Goal: Task Accomplishment & Management: Complete application form

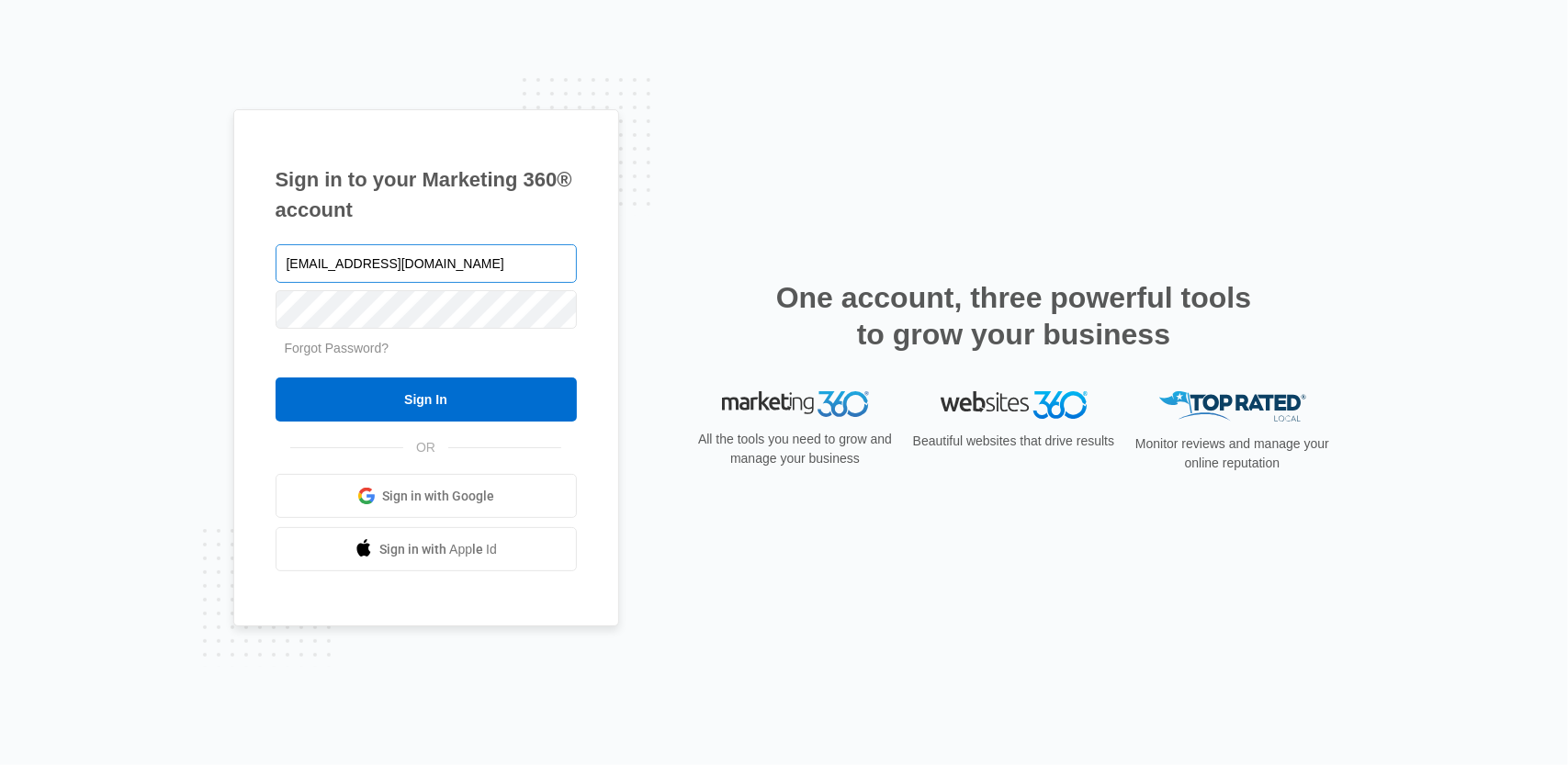
type input "[EMAIL_ADDRESS][DOMAIN_NAME]"
click at [275, 378] on input "Sign In" at bounding box center [426, 399] width 302 height 44
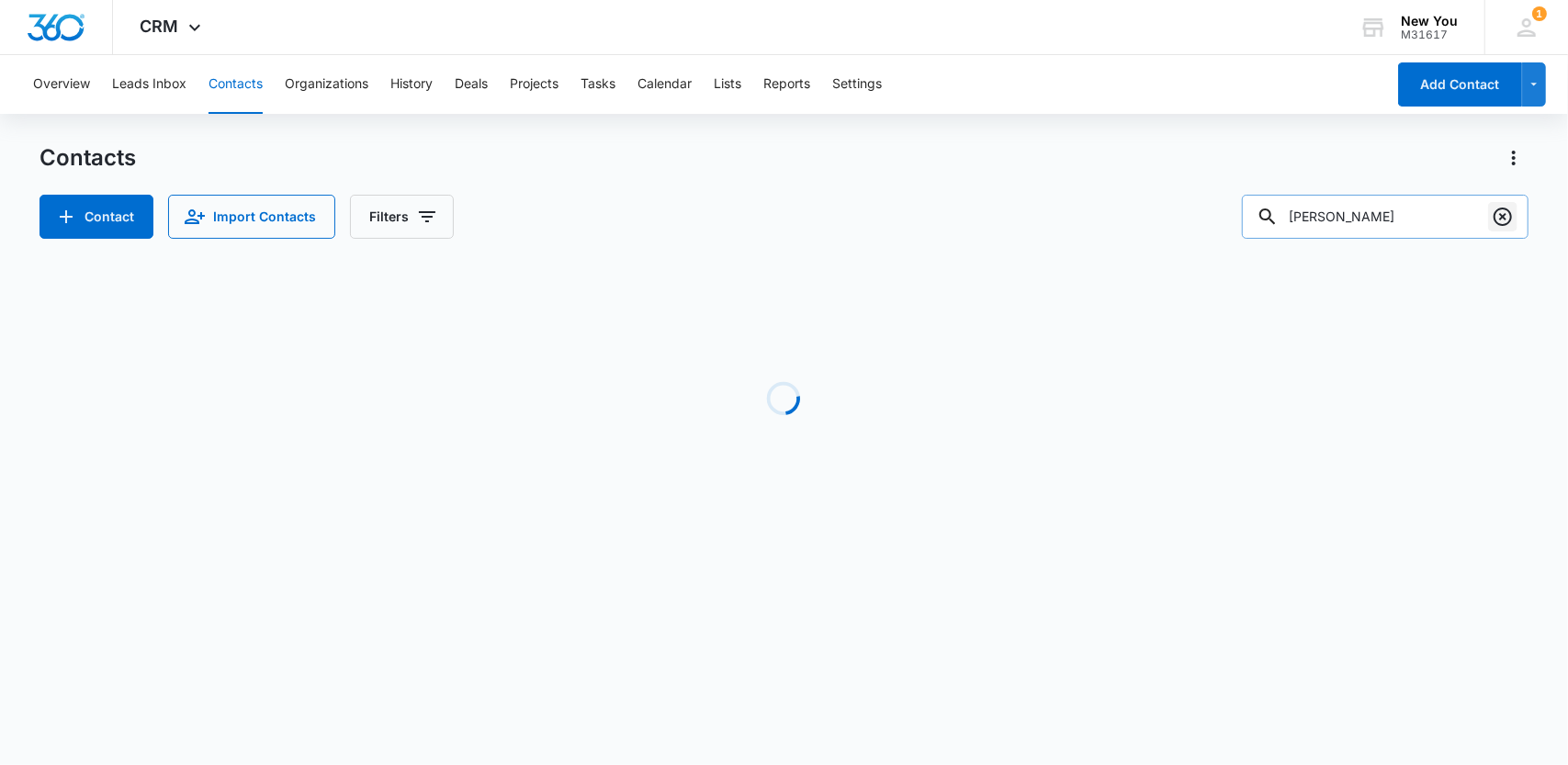
click at [1502, 213] on icon "Clear" at bounding box center [1503, 217] width 22 height 22
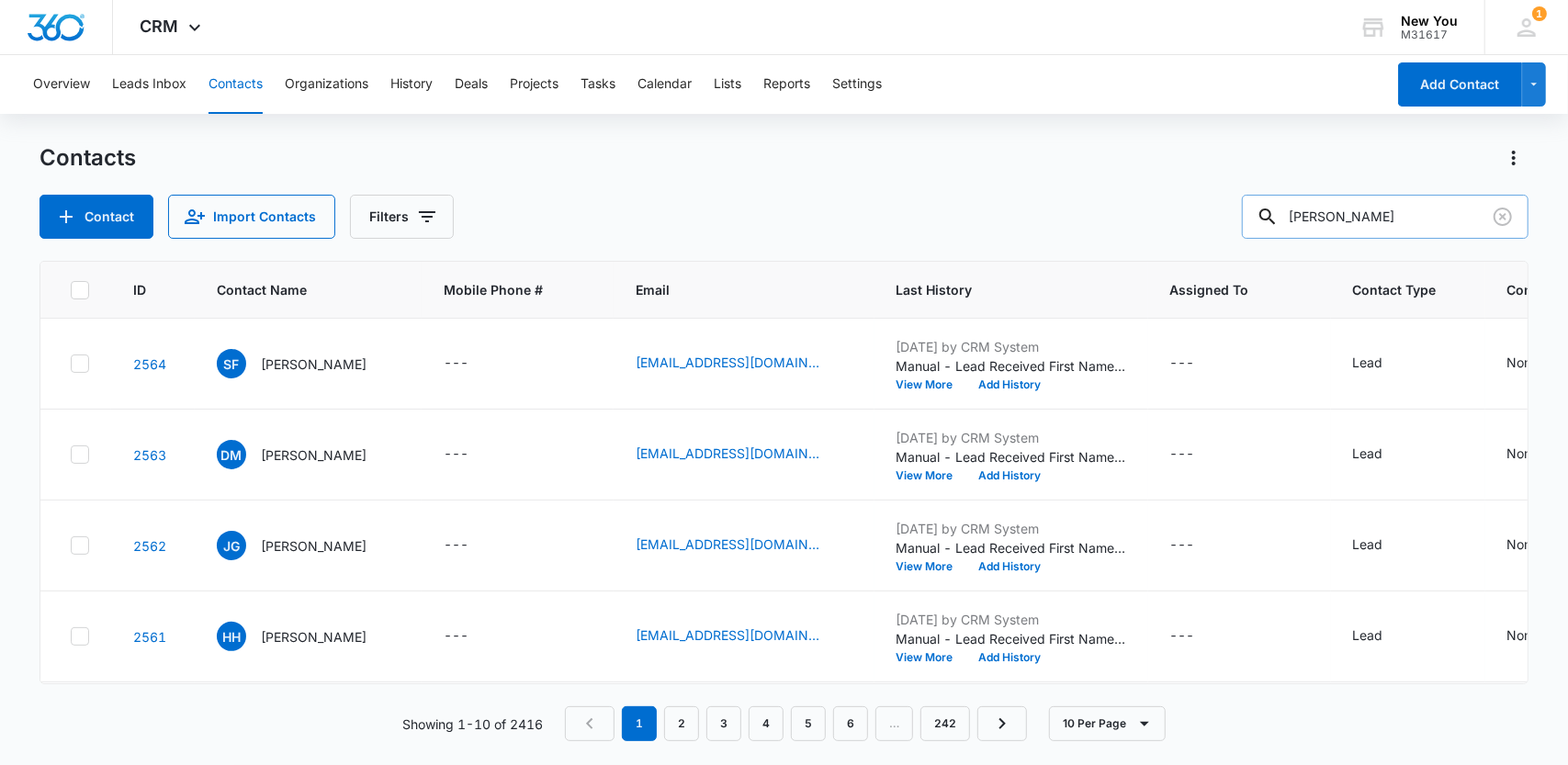
type input "[PERSON_NAME]"
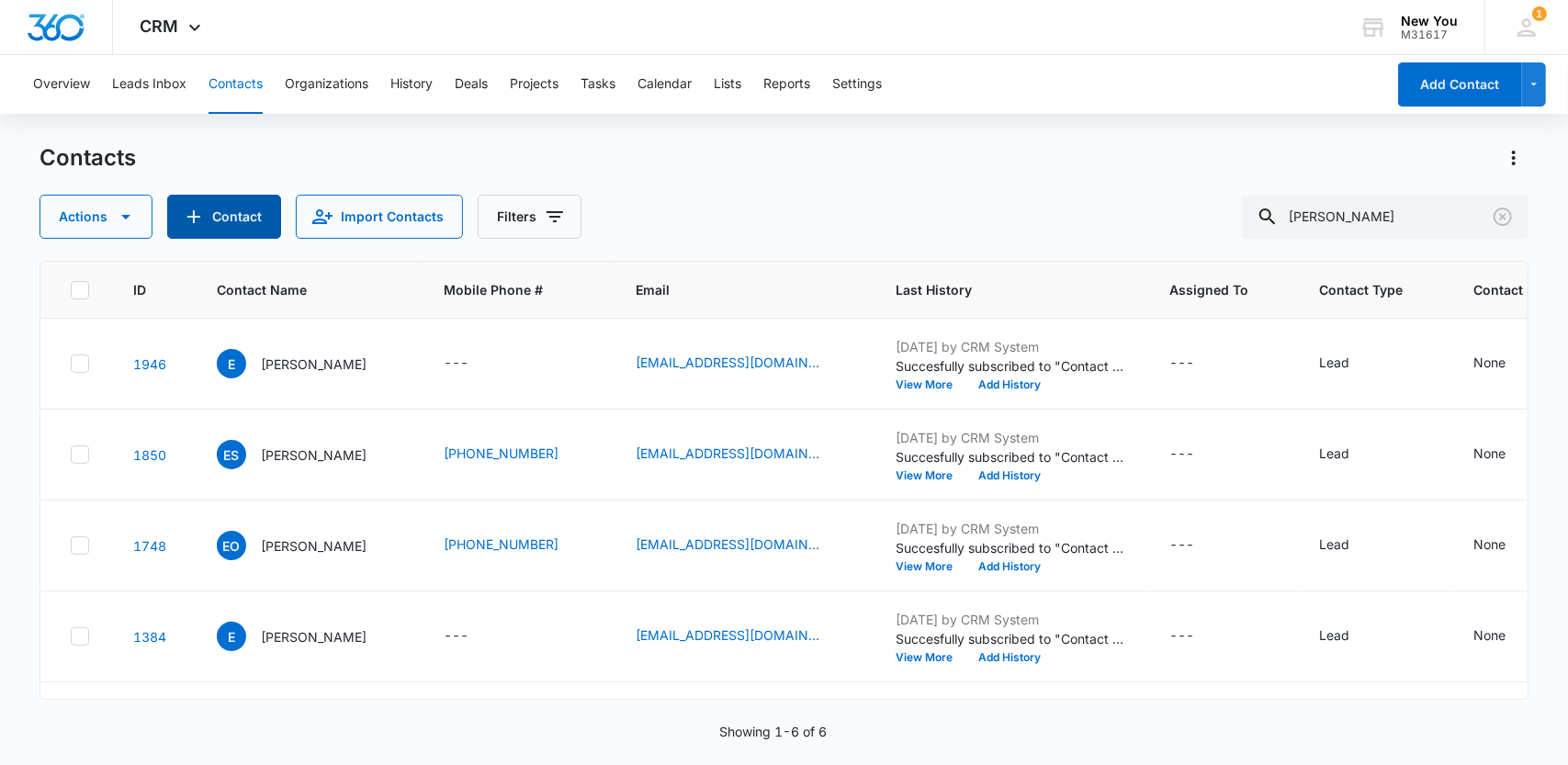
click at [235, 210] on button "Contact" at bounding box center [224, 216] width 114 height 44
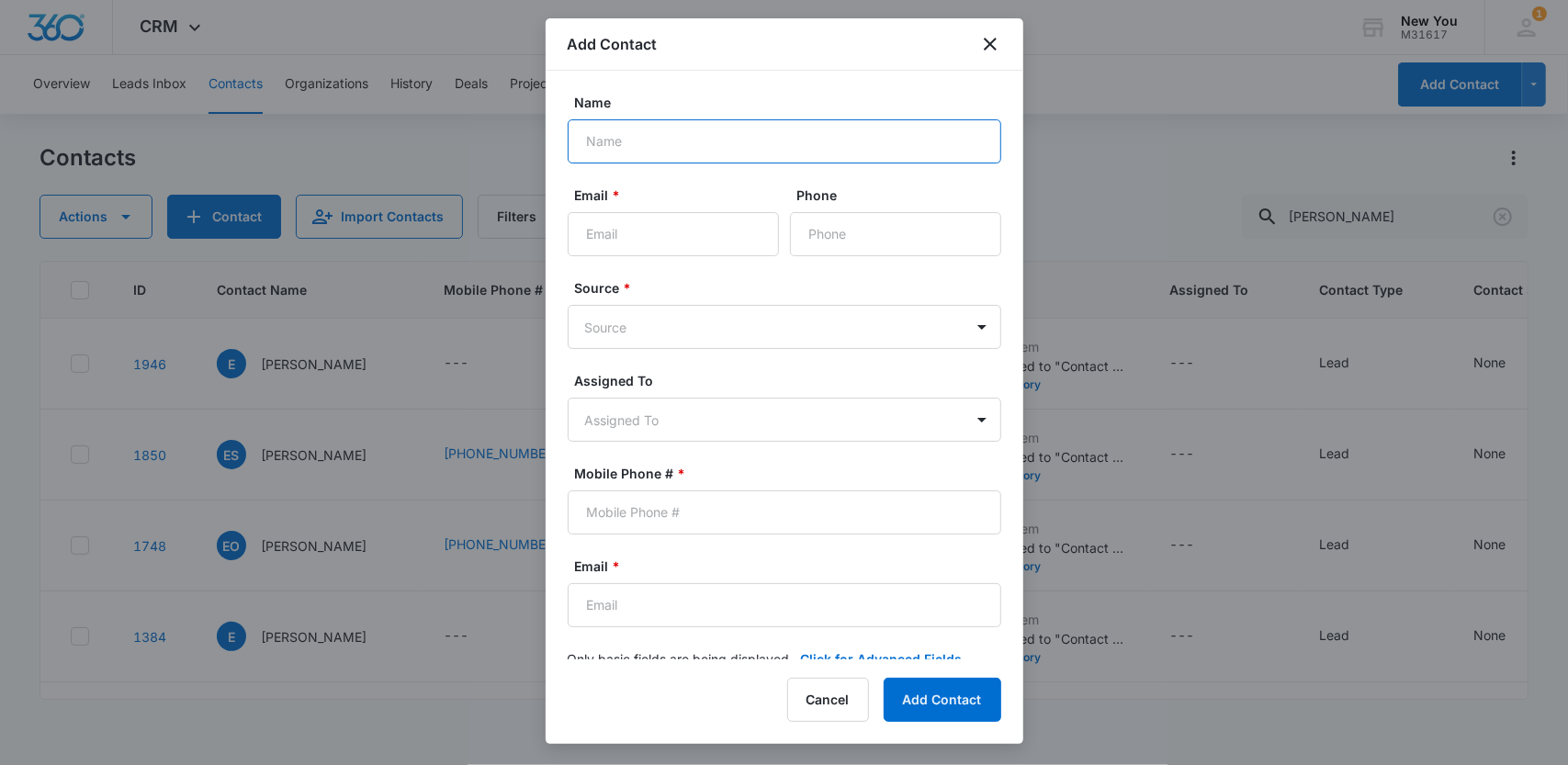
click at [631, 140] on input "Name" at bounding box center [785, 141] width 433 height 44
type input "Erika Ali"
paste input "erikalull@yahoo.com"
type input "erikalull@yahoo.com"
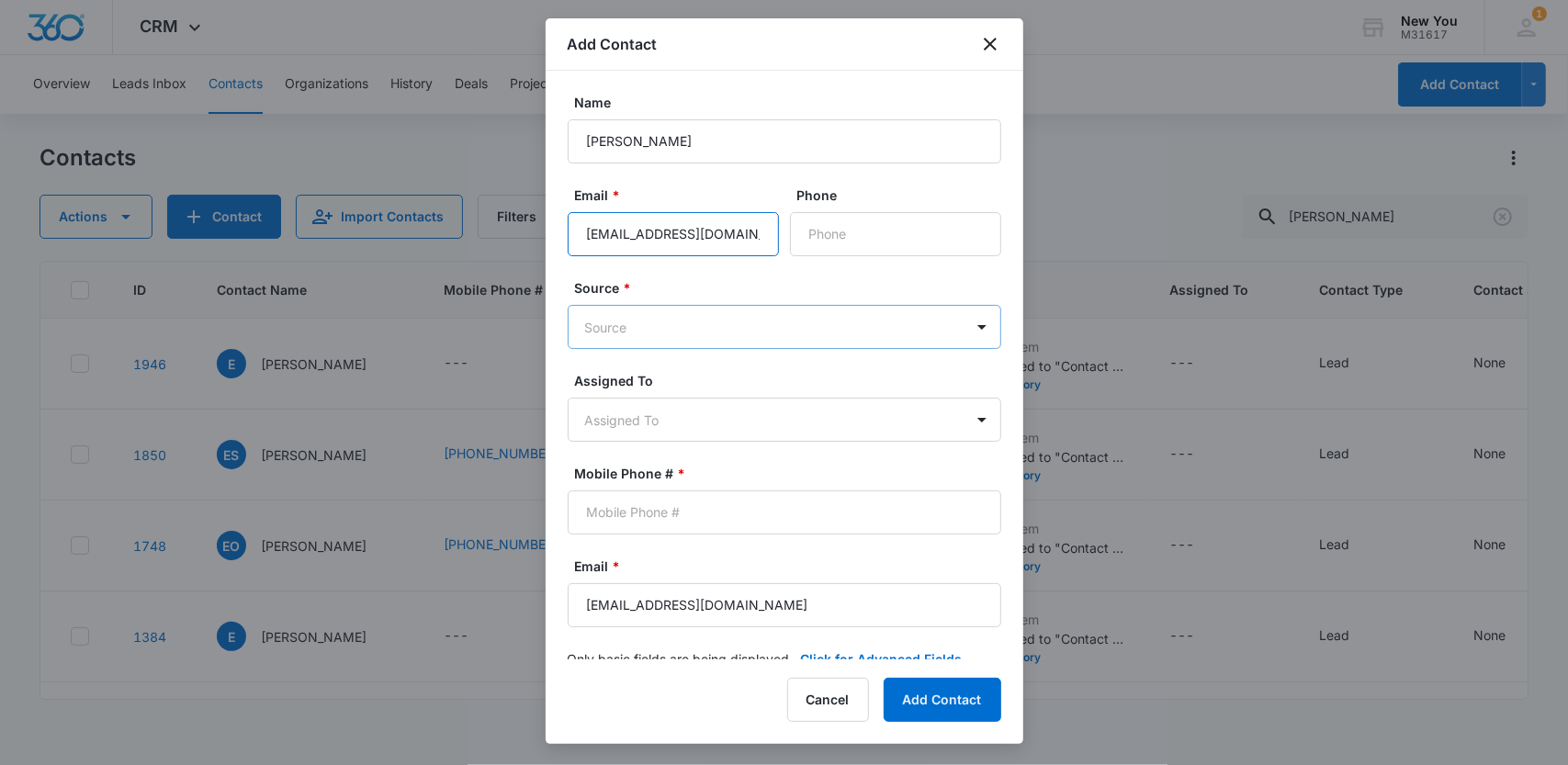
type input "erikalull@yahoo.com"
click at [658, 324] on body "CRM Apps Reputation Websites Forms CRM Email Social Shop Payments POS Content A…" at bounding box center [784, 382] width 1568 height 765
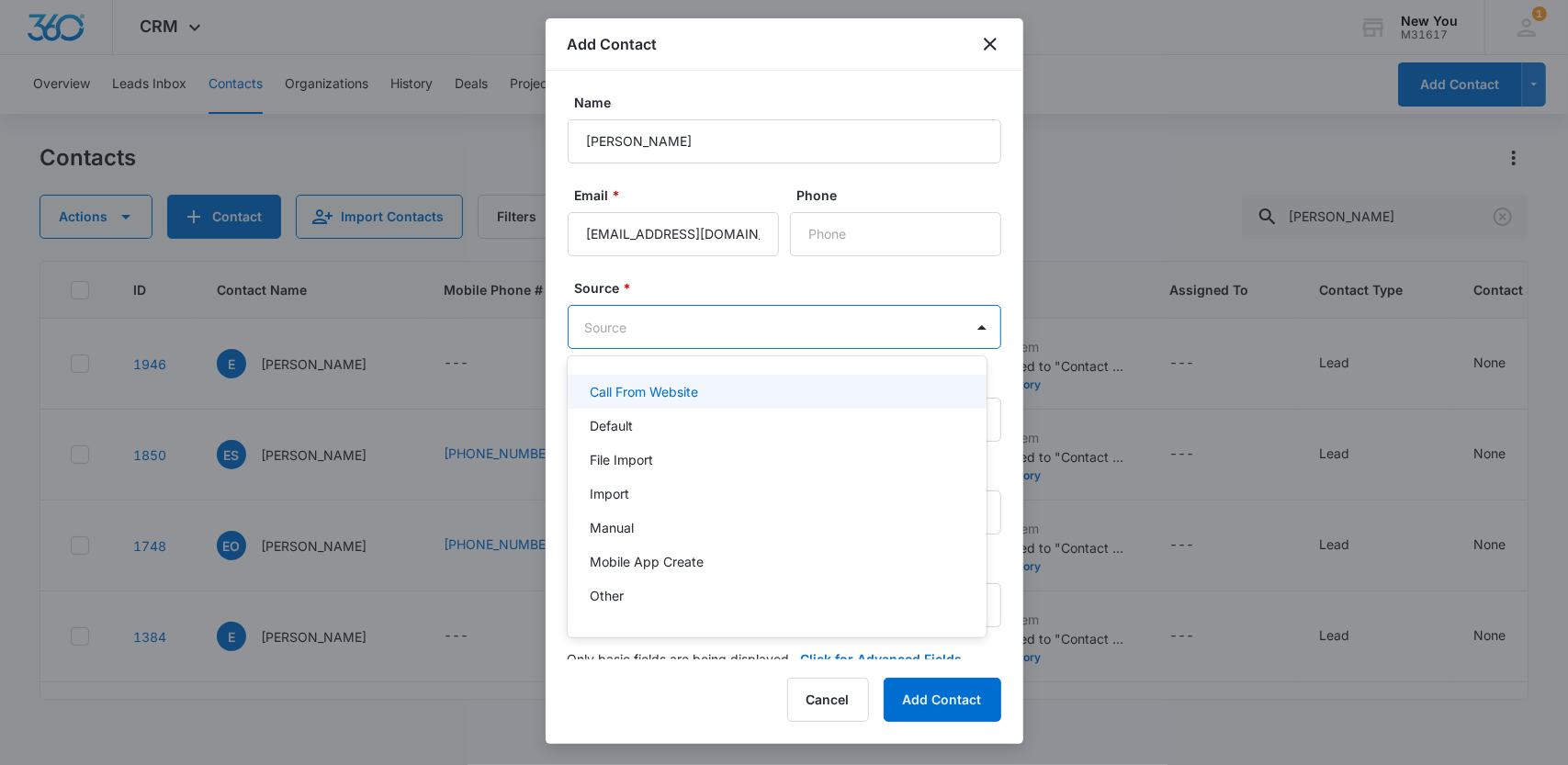
click at [652, 388] on p "Call From Website" at bounding box center [643, 391] width 108 height 20
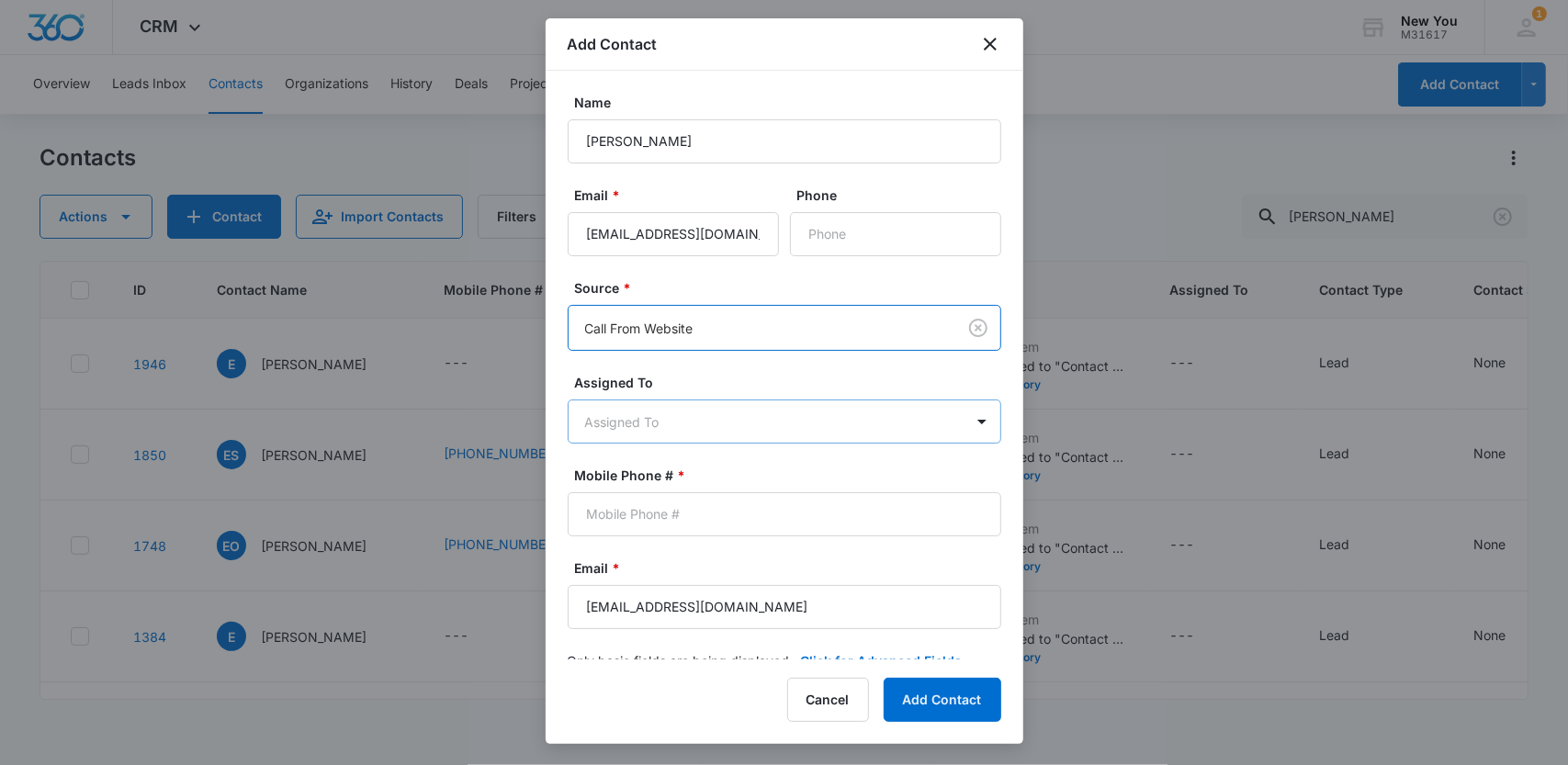
click at [651, 418] on body "CRM Apps Reputation Websites Forms CRM Email Social Shop Payments POS Content A…" at bounding box center [784, 382] width 1568 height 765
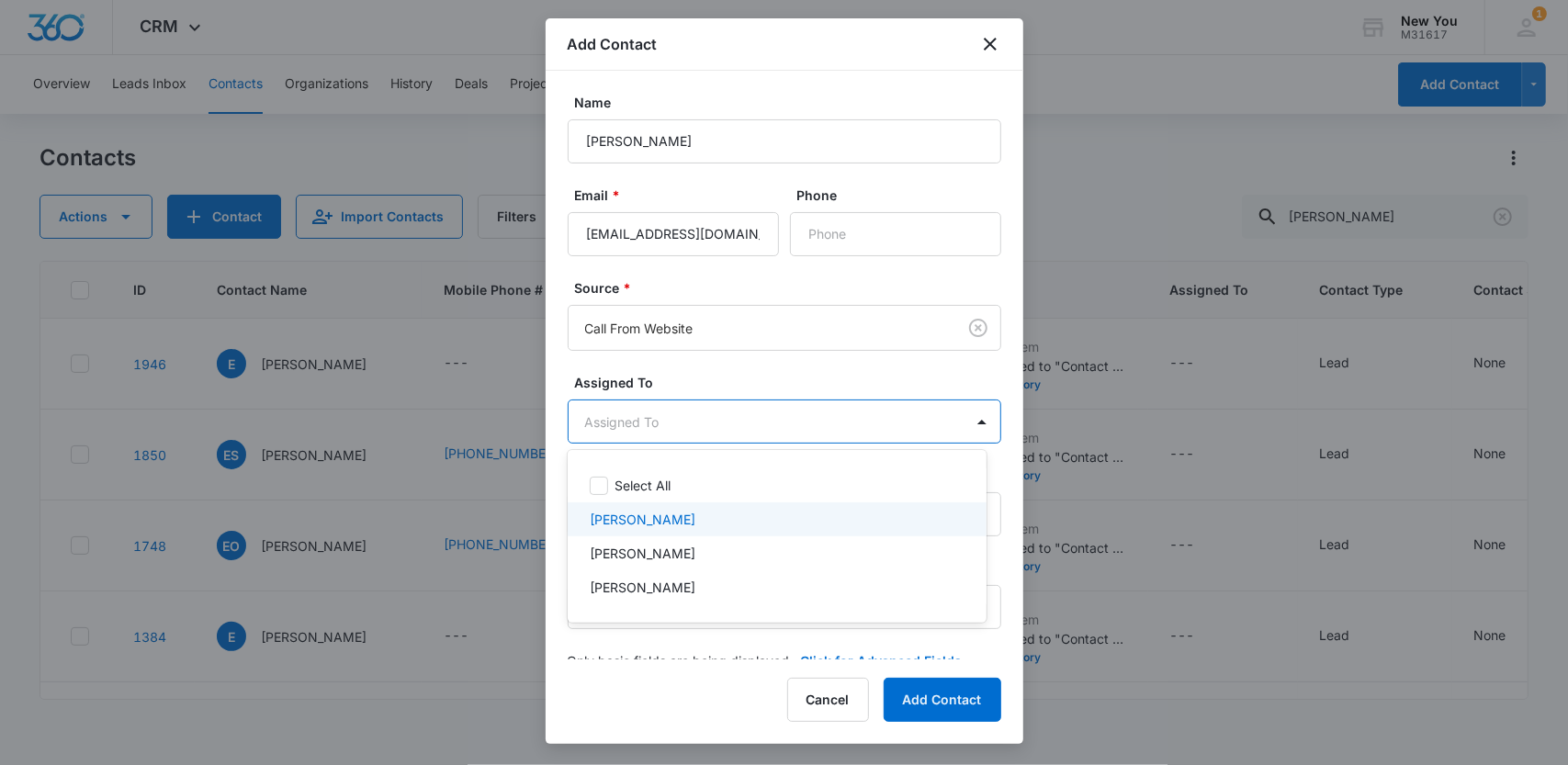
click at [588, 519] on div "YANIRA PEREZ" at bounding box center [778, 519] width 420 height 34
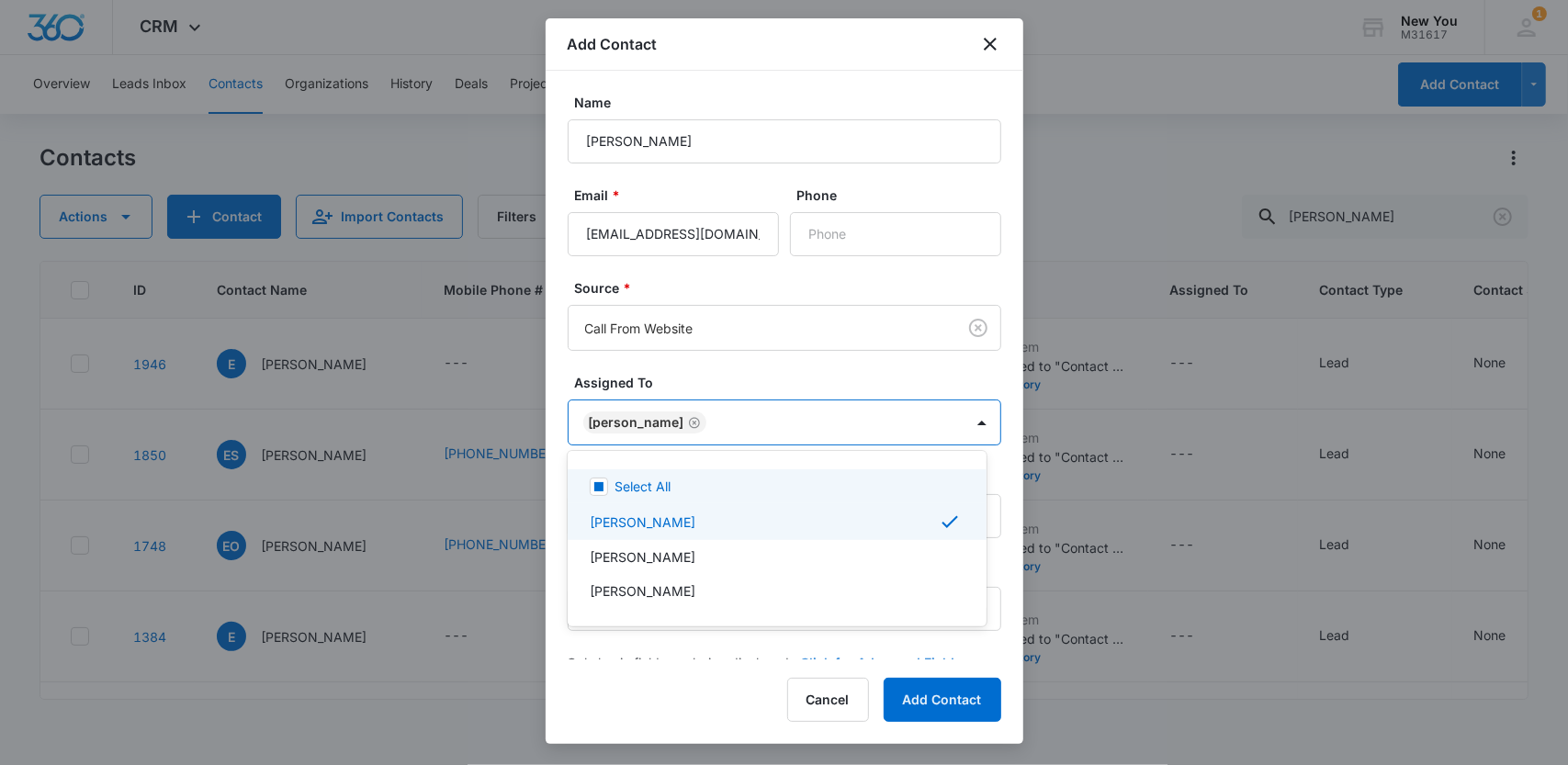
click at [558, 333] on div at bounding box center [784, 382] width 1568 height 765
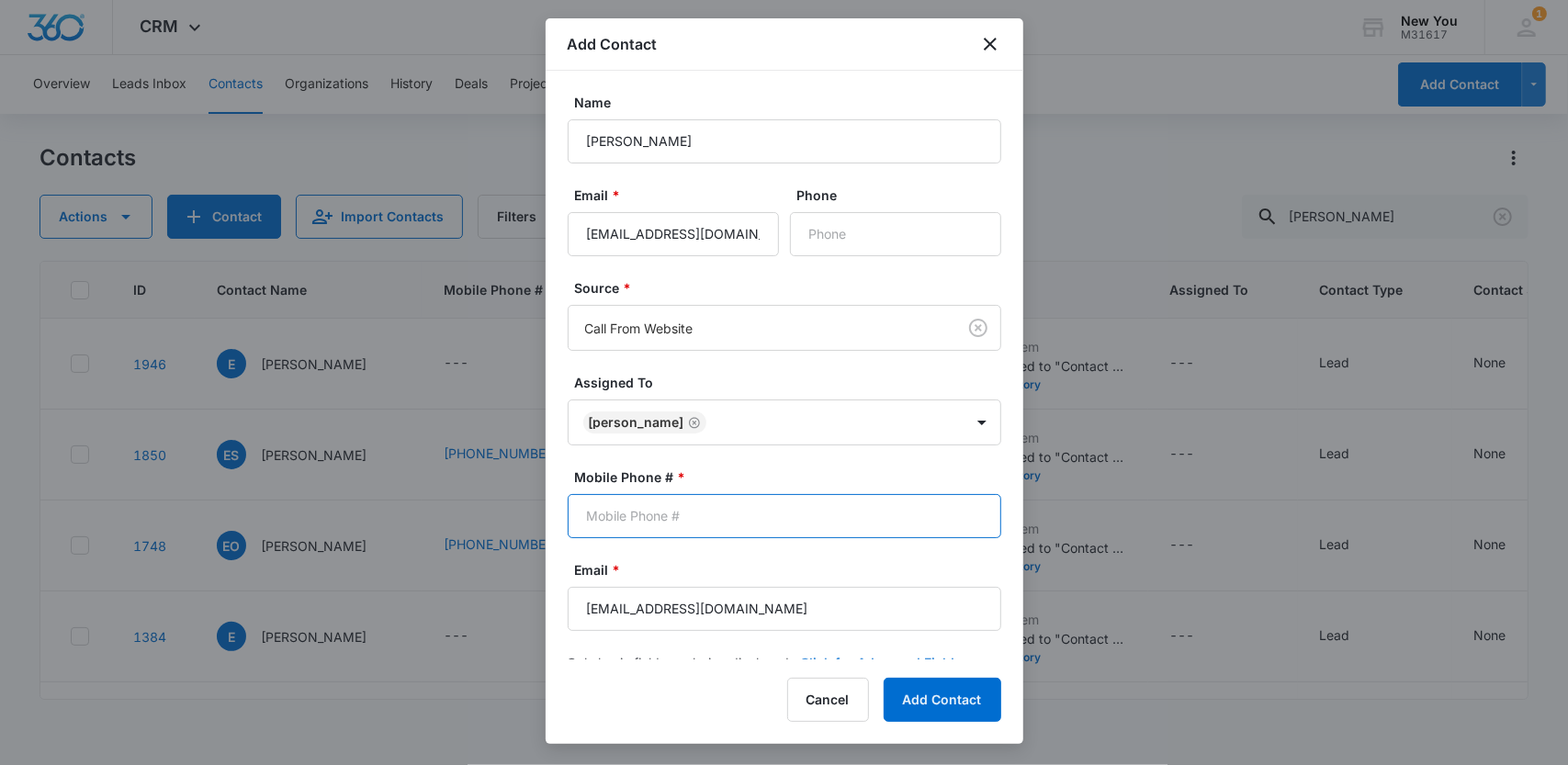
paste input "(253) 318-7434"
type input "(253) 318-7434"
paste input "(253) 318-7434"
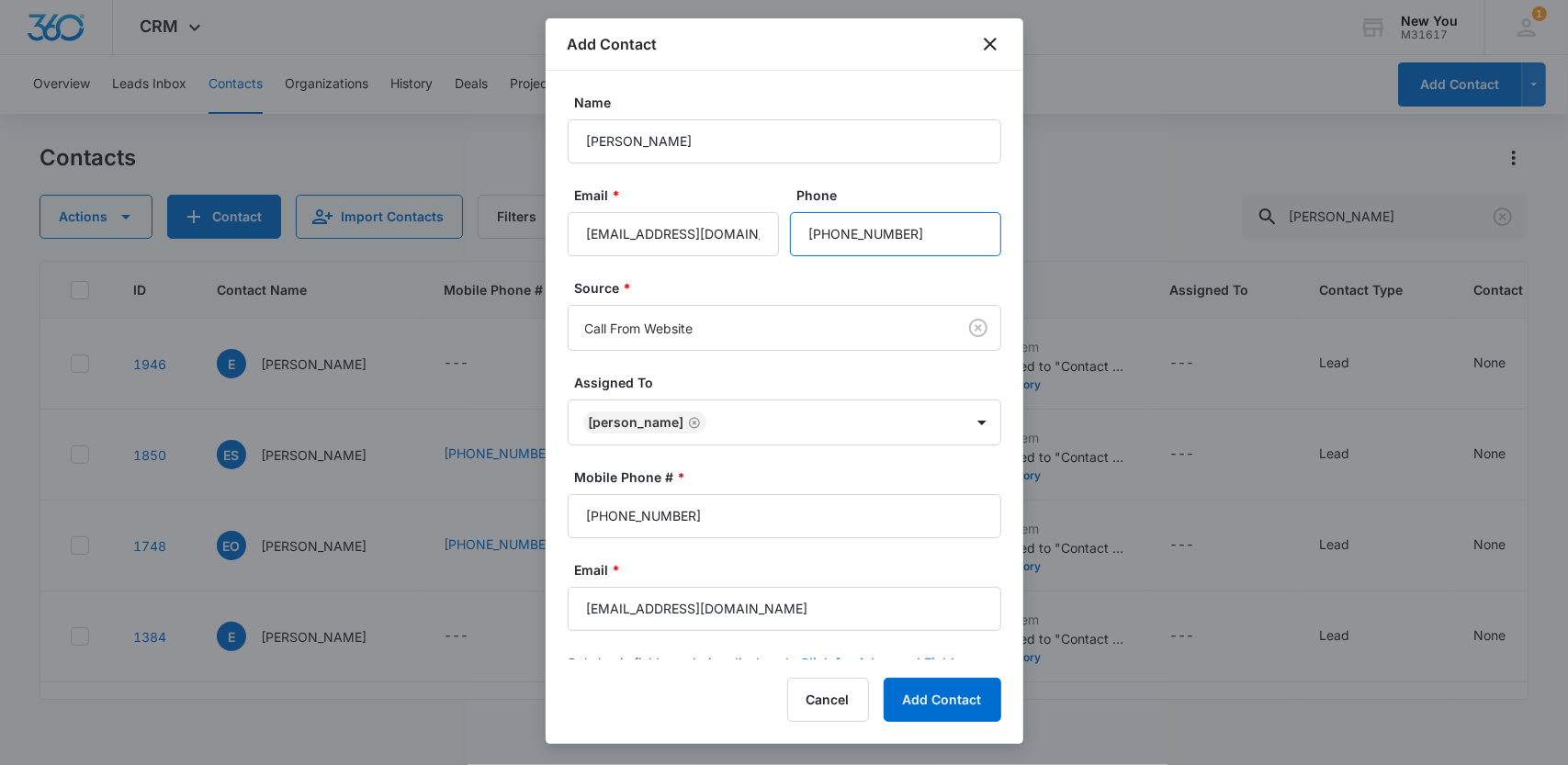
type input "(253) 318-7434"
click at [783, 462] on form "Name Erika Ali Email * erikalull@yahoo.com Phone Source * Call From Website Ass…" at bounding box center [785, 393] width 433 height 601
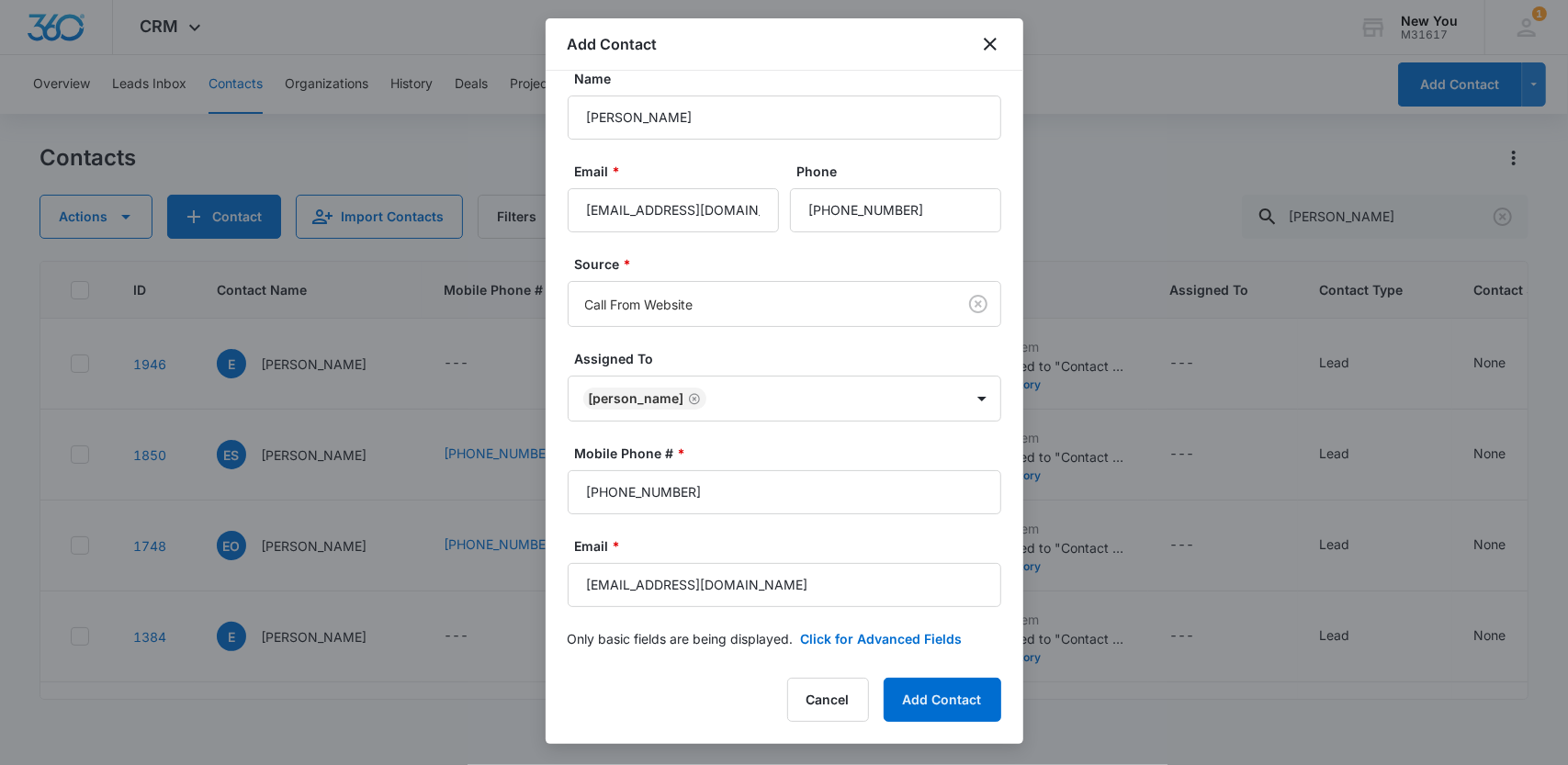
scroll to position [33, 0]
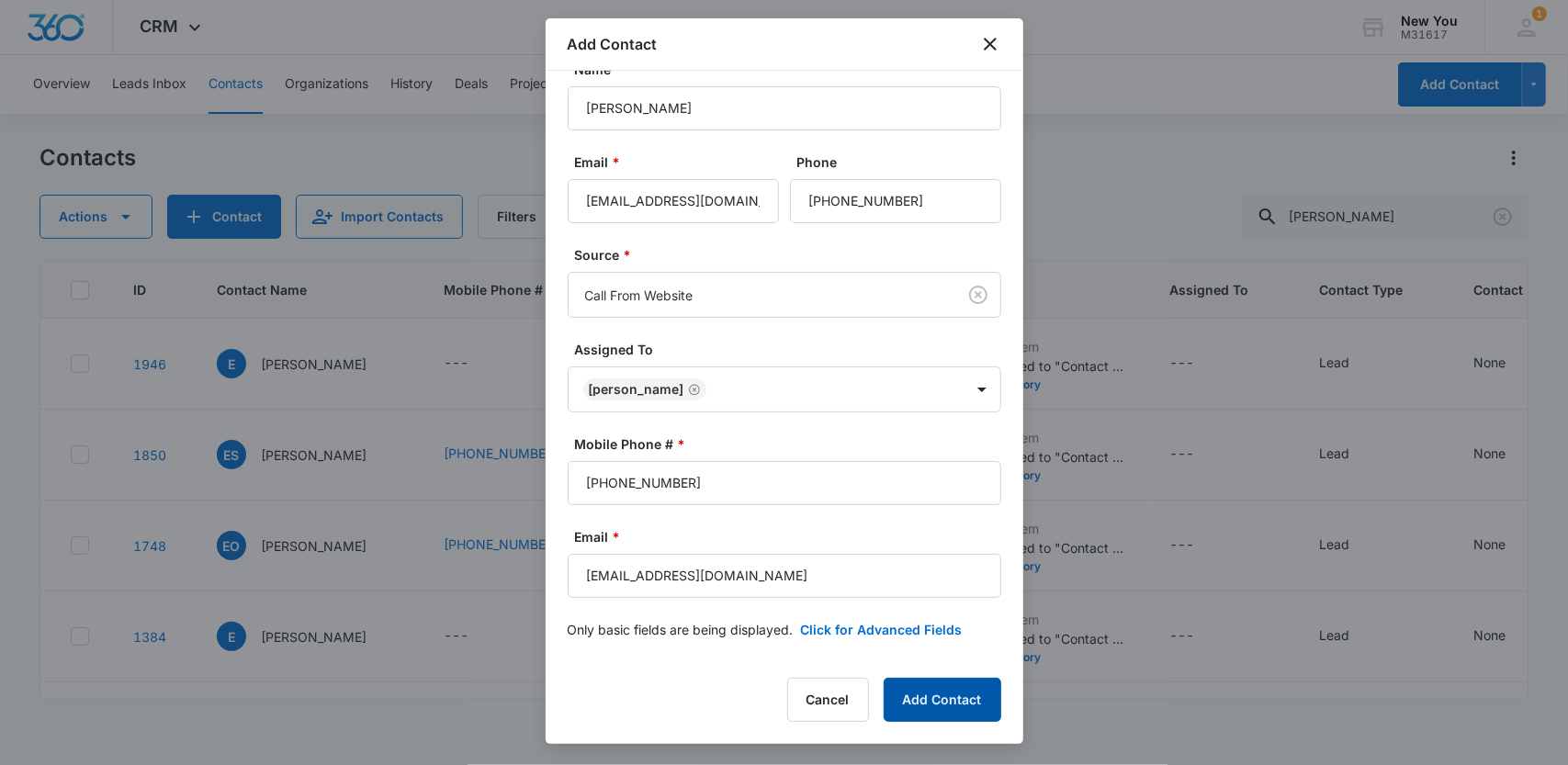
click at [927, 697] on button "Add Contact" at bounding box center [942, 699] width 117 height 44
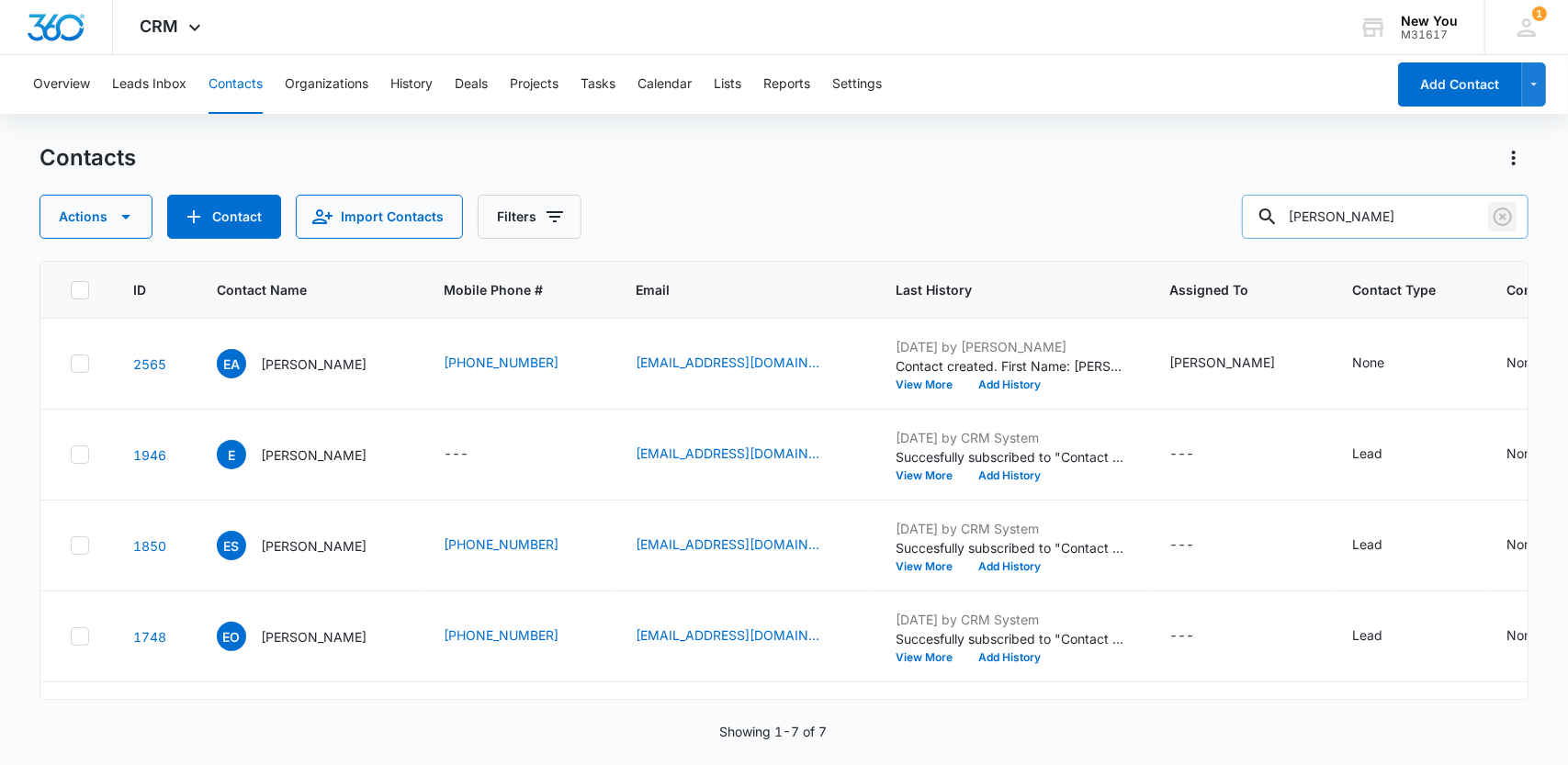
drag, startPoint x: 1502, startPoint y: 212, endPoint x: 1440, endPoint y: 214, distance: 62.0
click at [1502, 212] on icon "Clear" at bounding box center [1503, 217] width 22 height 22
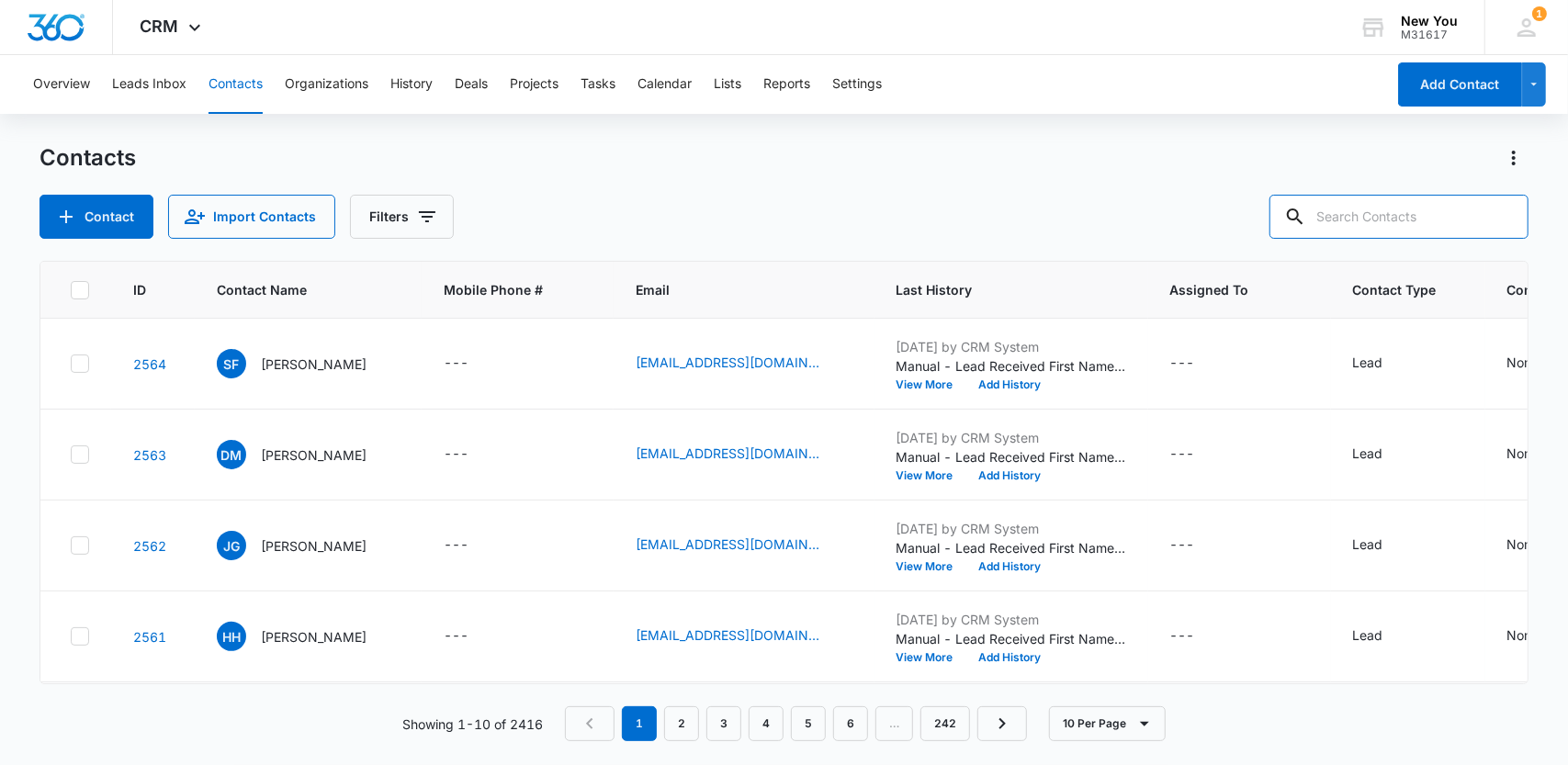
click at [1427, 216] on input "text" at bounding box center [1398, 216] width 259 height 44
type input "Sheena"
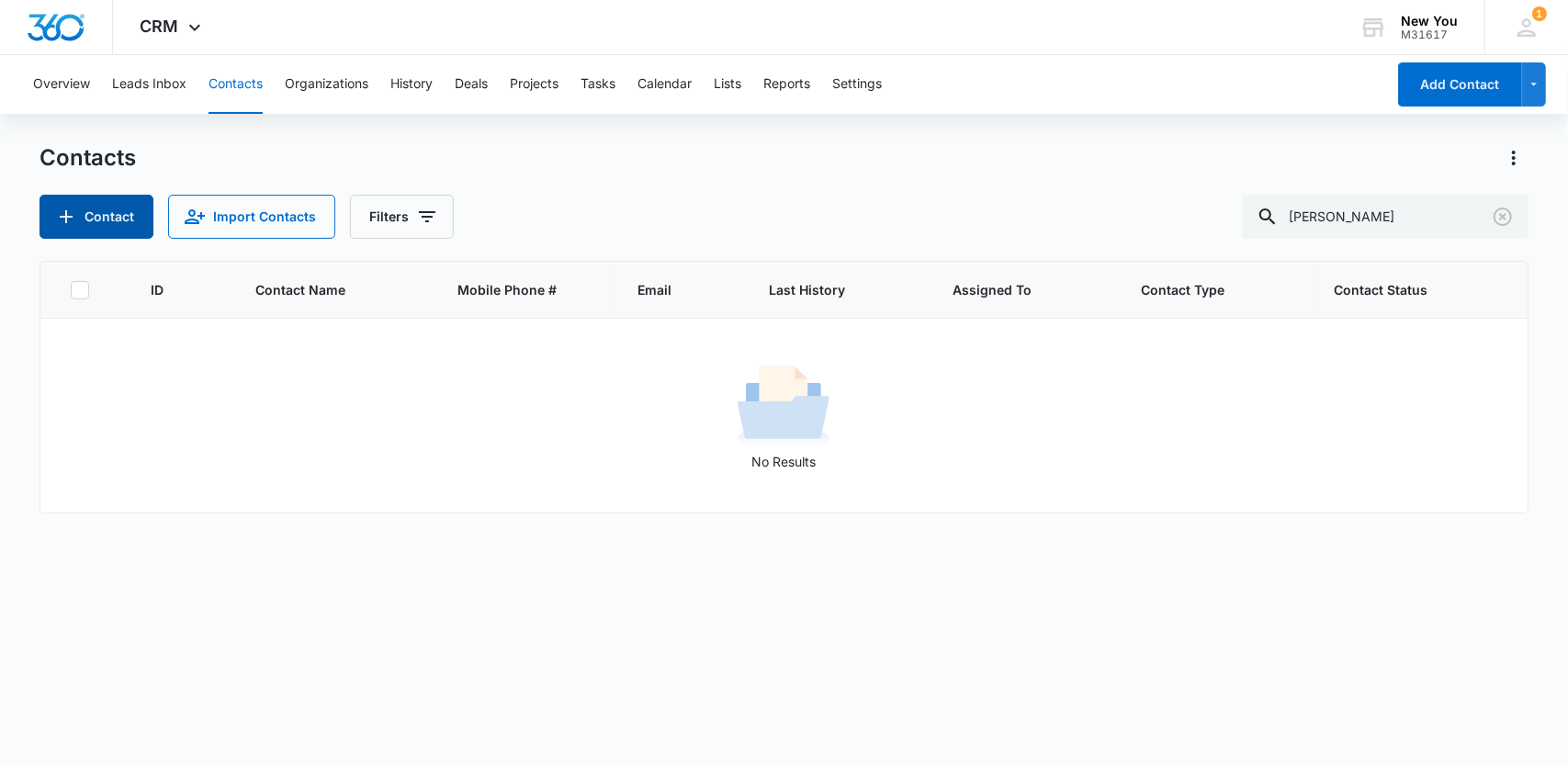
click at [86, 218] on button "Contact" at bounding box center [96, 216] width 114 height 44
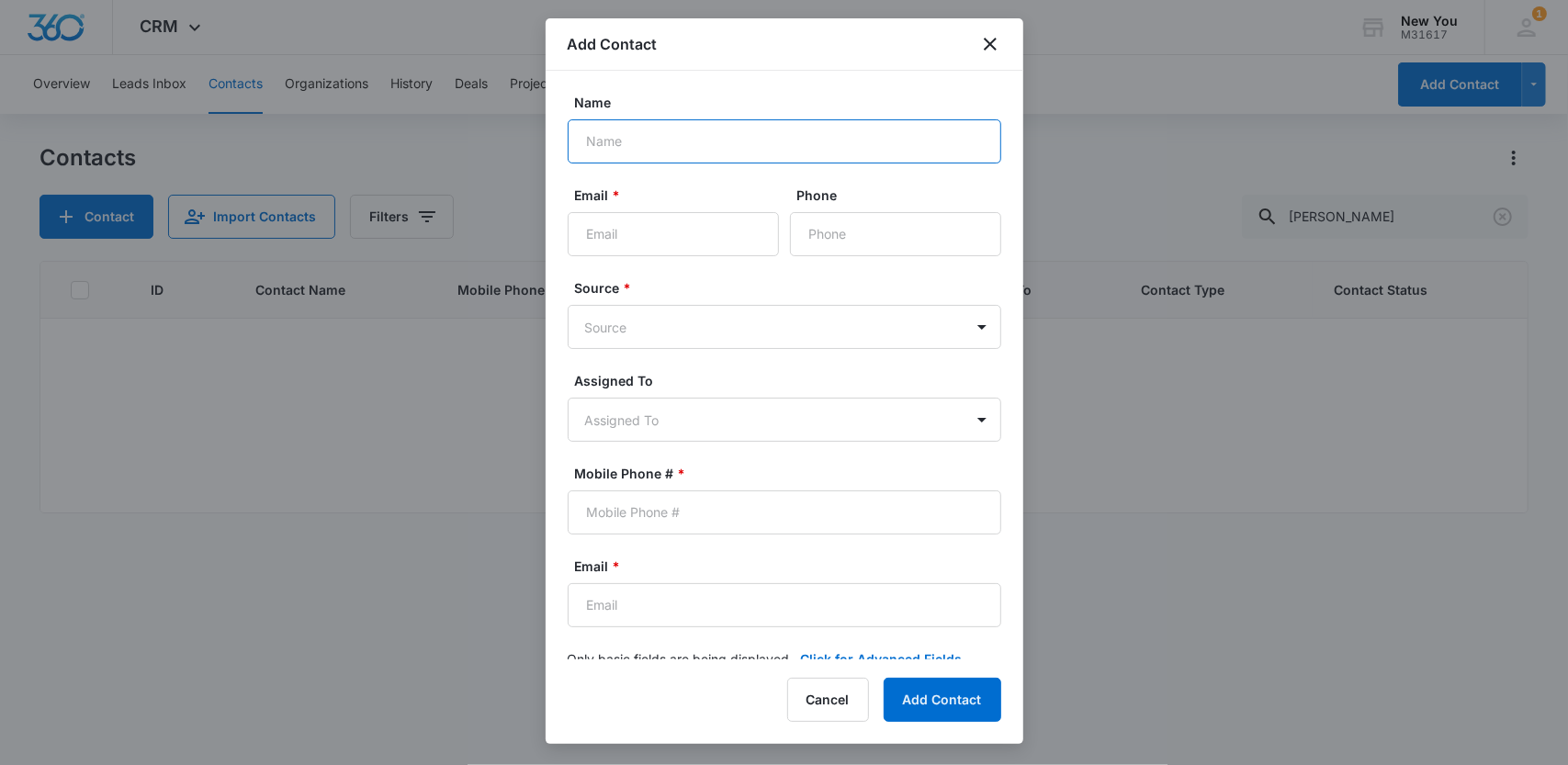
click at [621, 144] on input "Name" at bounding box center [785, 141] width 433 height 44
type input "Sheena"
paste input "sheenahewitt@gmail.com"
type input "sheenahewitt@gmail.com"
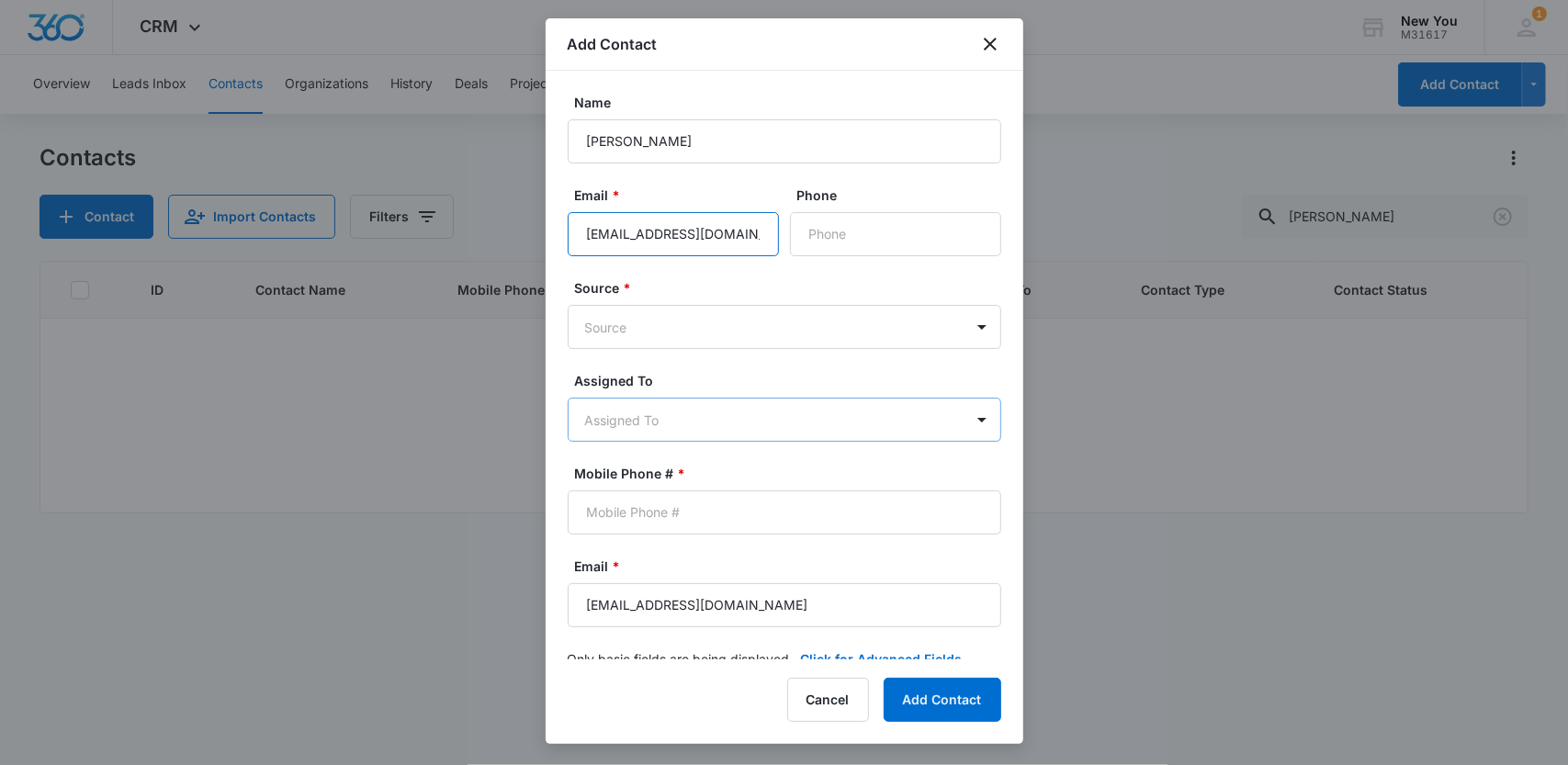
type input "sheenahewitt@gmail.com"
click at [632, 422] on body "CRM Apps Reputation Websites Forms CRM Email Social Shop Payments POS Content A…" at bounding box center [784, 382] width 1568 height 765
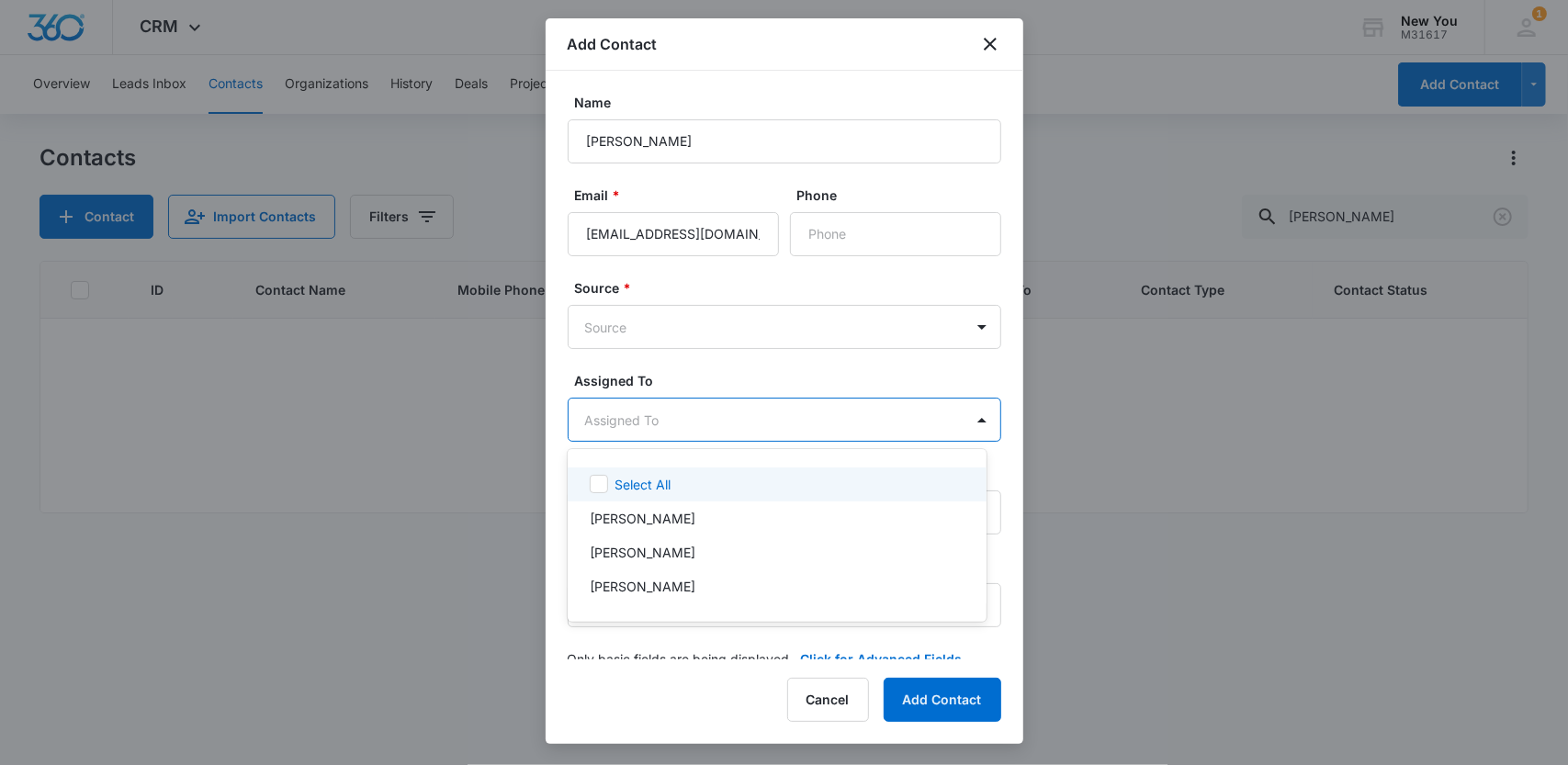
click at [598, 484] on icon at bounding box center [598, 483] width 17 height 17
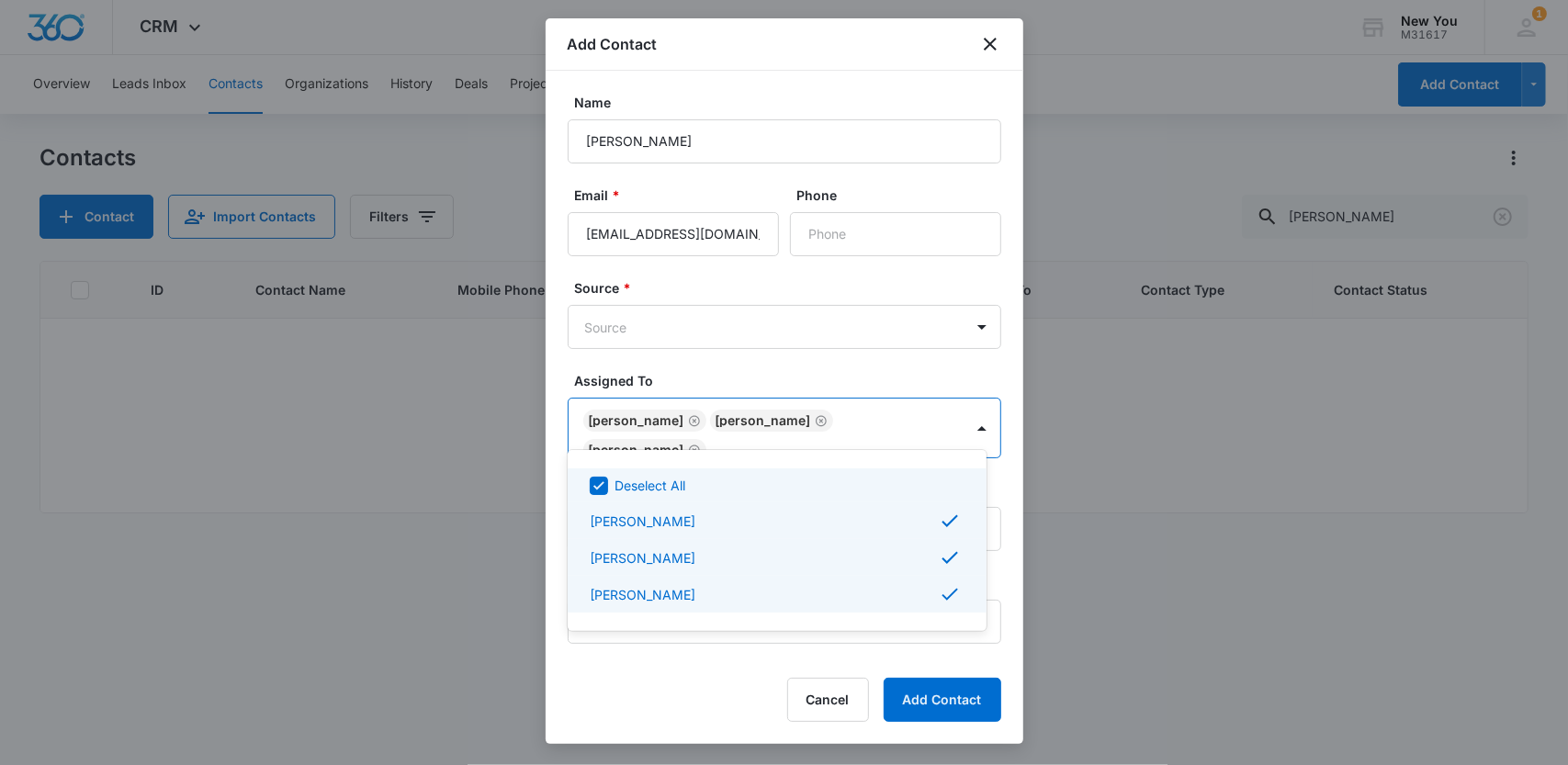
click at [907, 418] on div at bounding box center [784, 382] width 1568 height 765
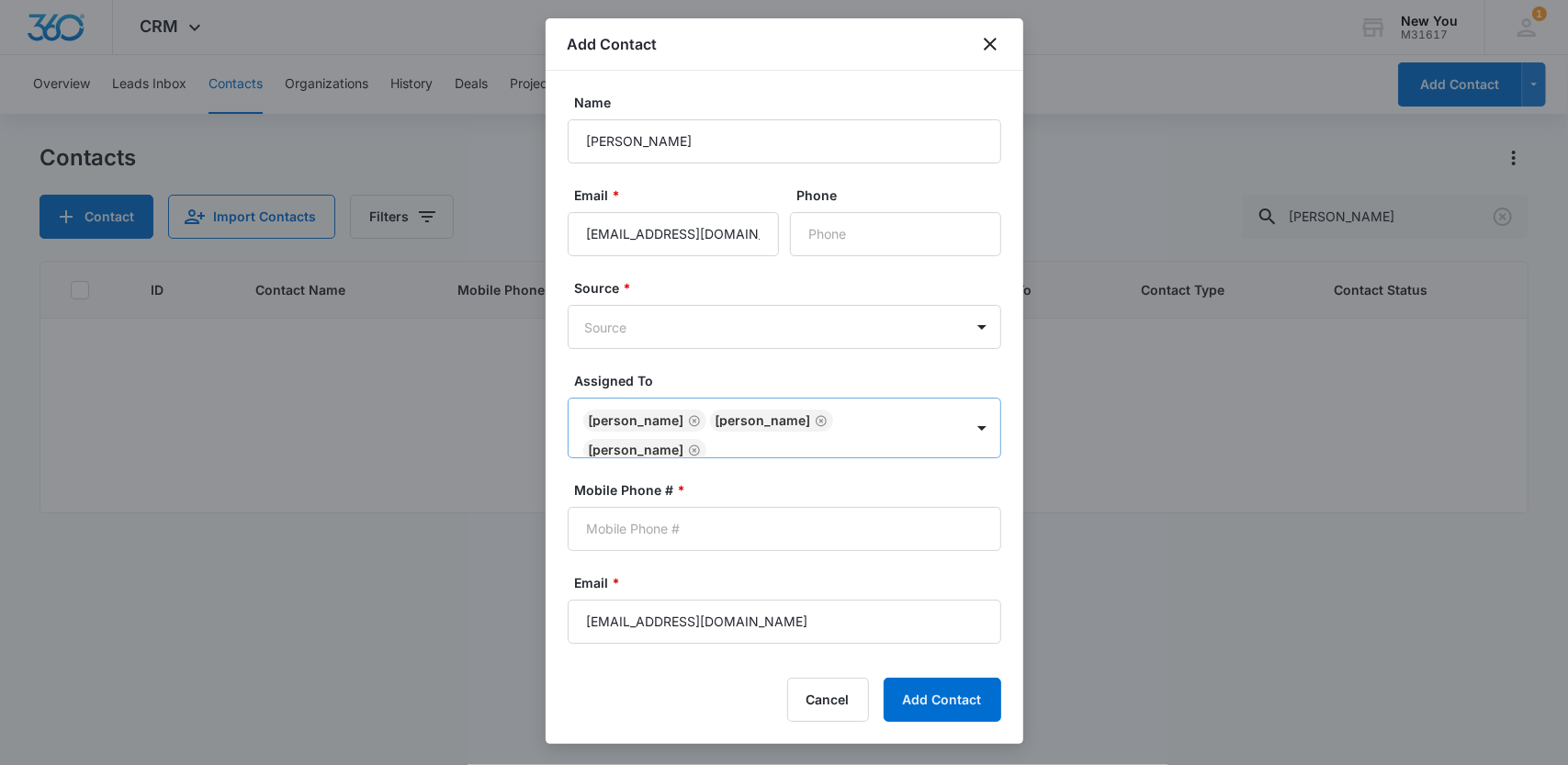
click at [700, 444] on icon "Remove Anthony Longo" at bounding box center [694, 449] width 11 height 11
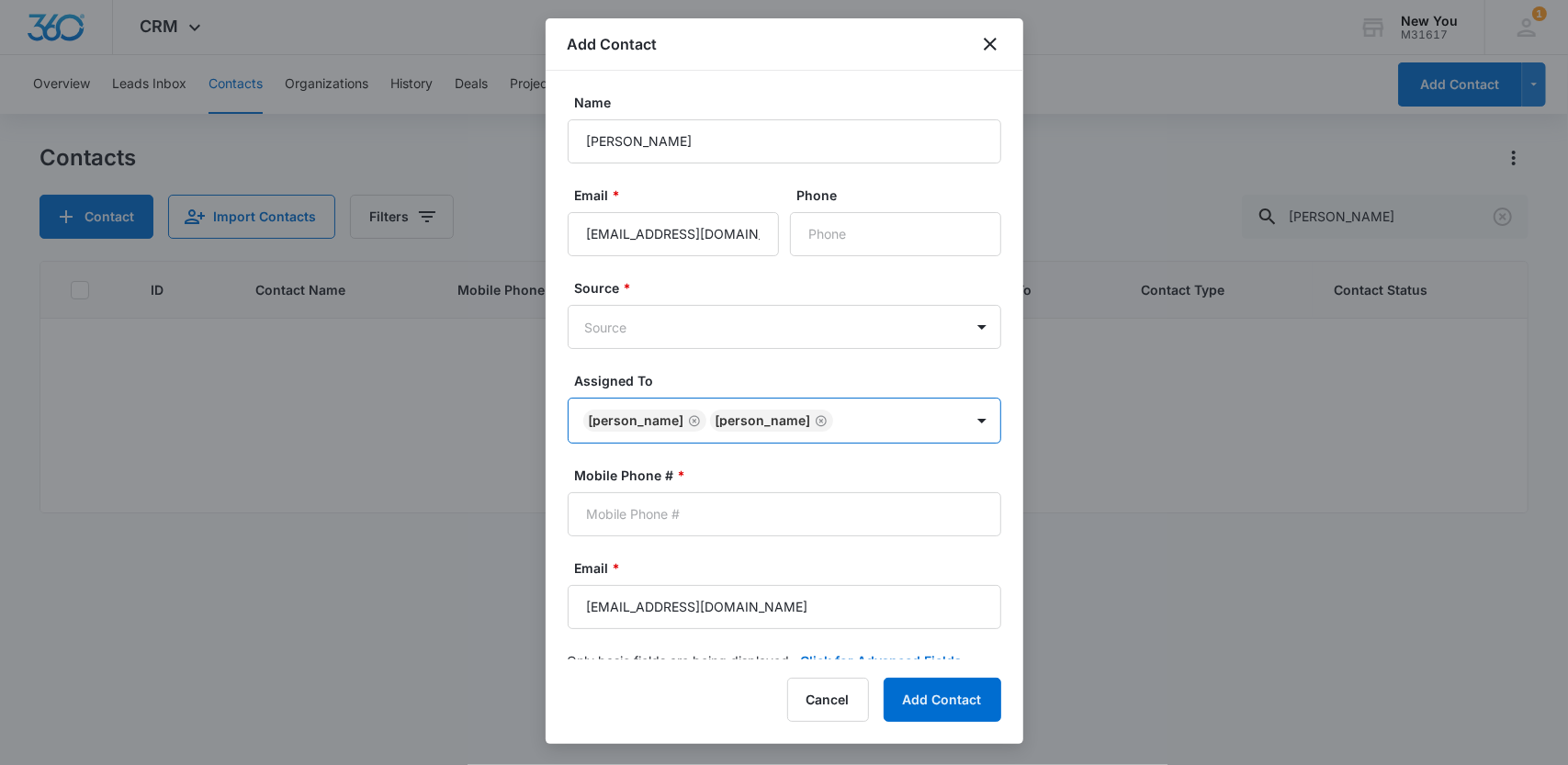
click at [553, 371] on div "Name Sheena Email * sheenahewitt@gmail.com Phone Source * Source Assigned To op…" at bounding box center [784, 364] width 477 height 588
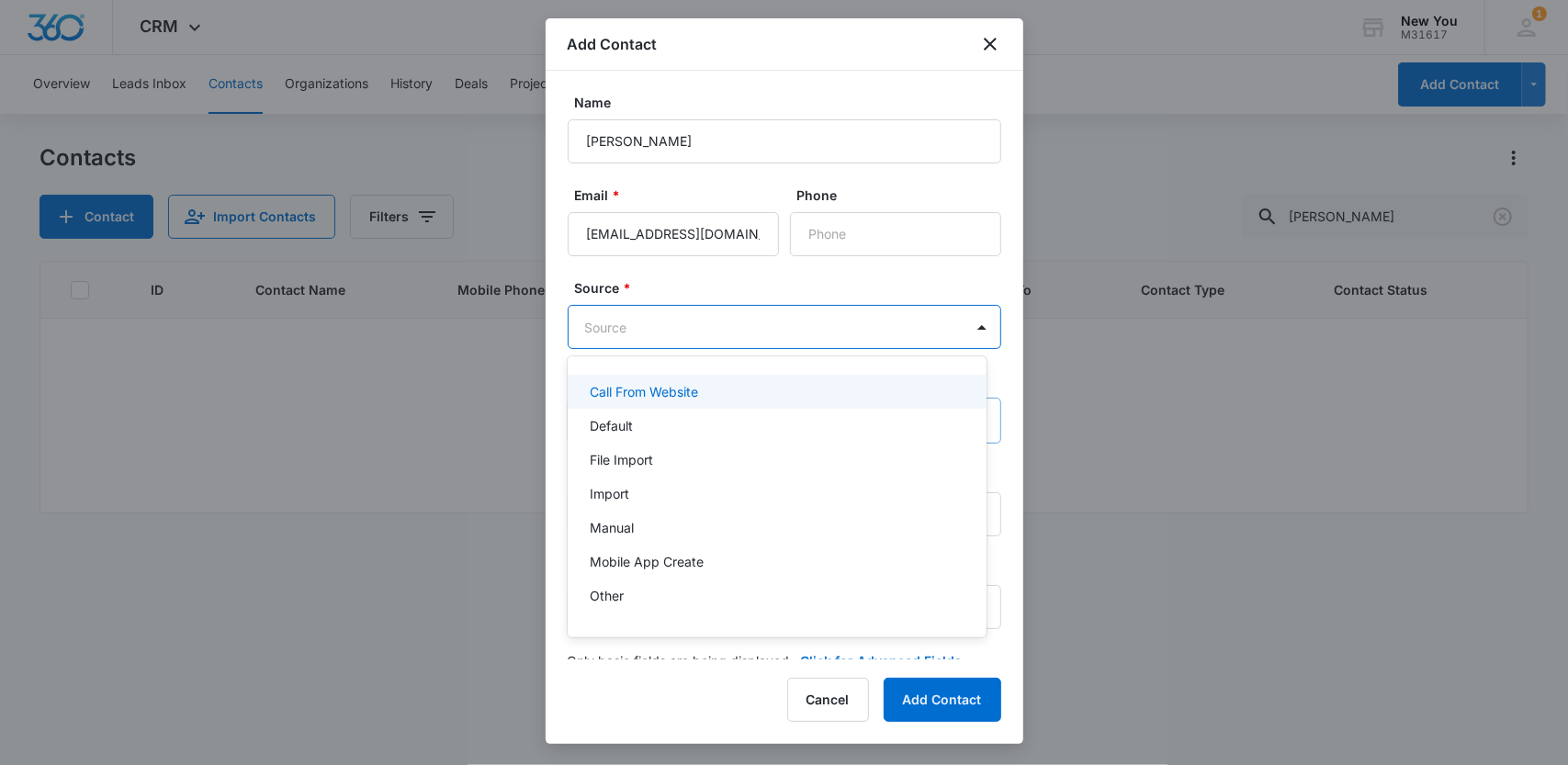
click at [592, 330] on body "CRM Apps Reputation Websites Forms CRM Email Social Shop Payments POS Content A…" at bounding box center [784, 382] width 1568 height 765
click at [597, 386] on p "Call From Website" at bounding box center [643, 391] width 108 height 20
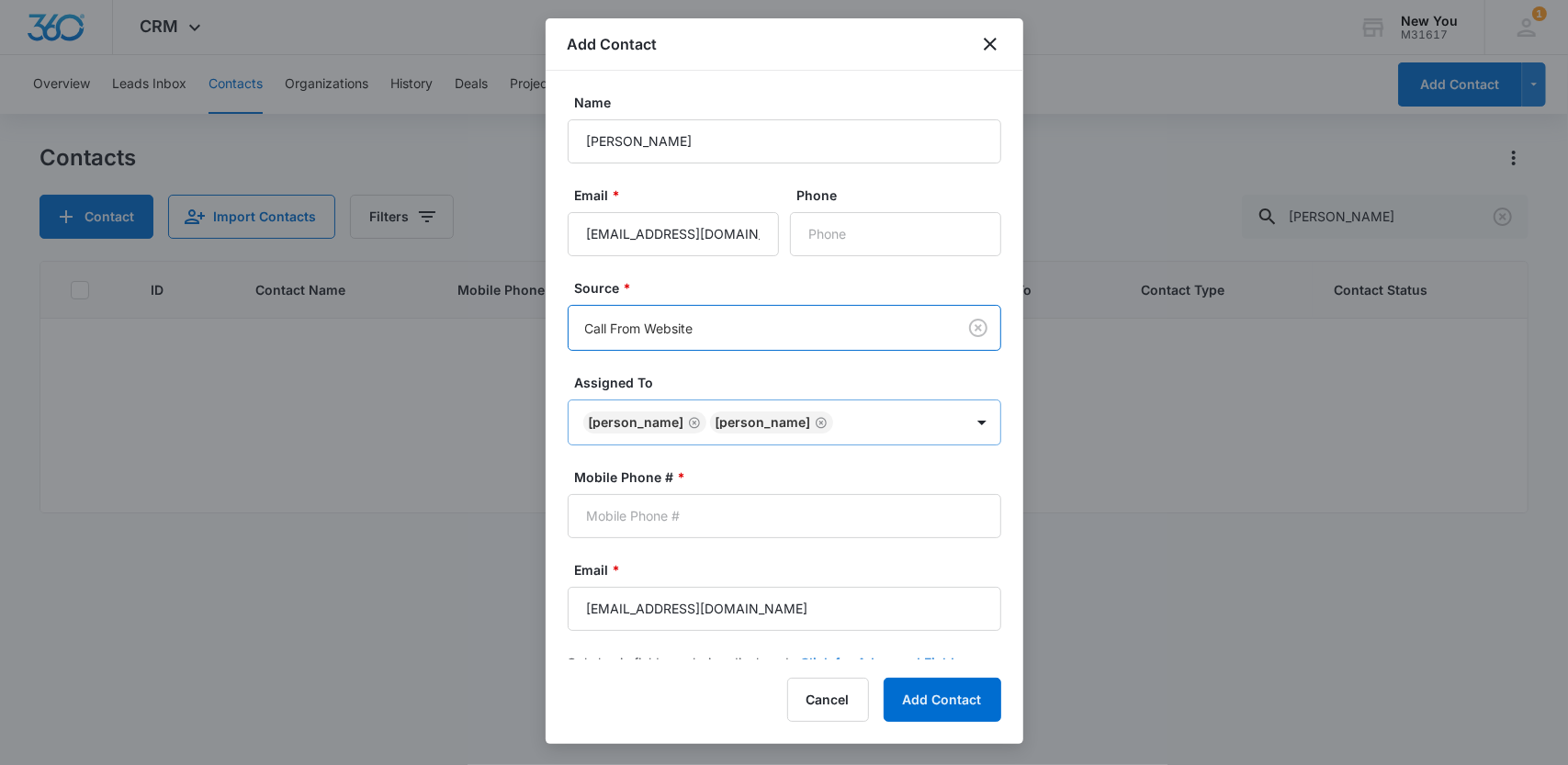
click at [551, 349] on div "Name Sheena Email * sheenahewitt@gmail.com Phone Source * option Call From Webs…" at bounding box center [784, 364] width 477 height 588
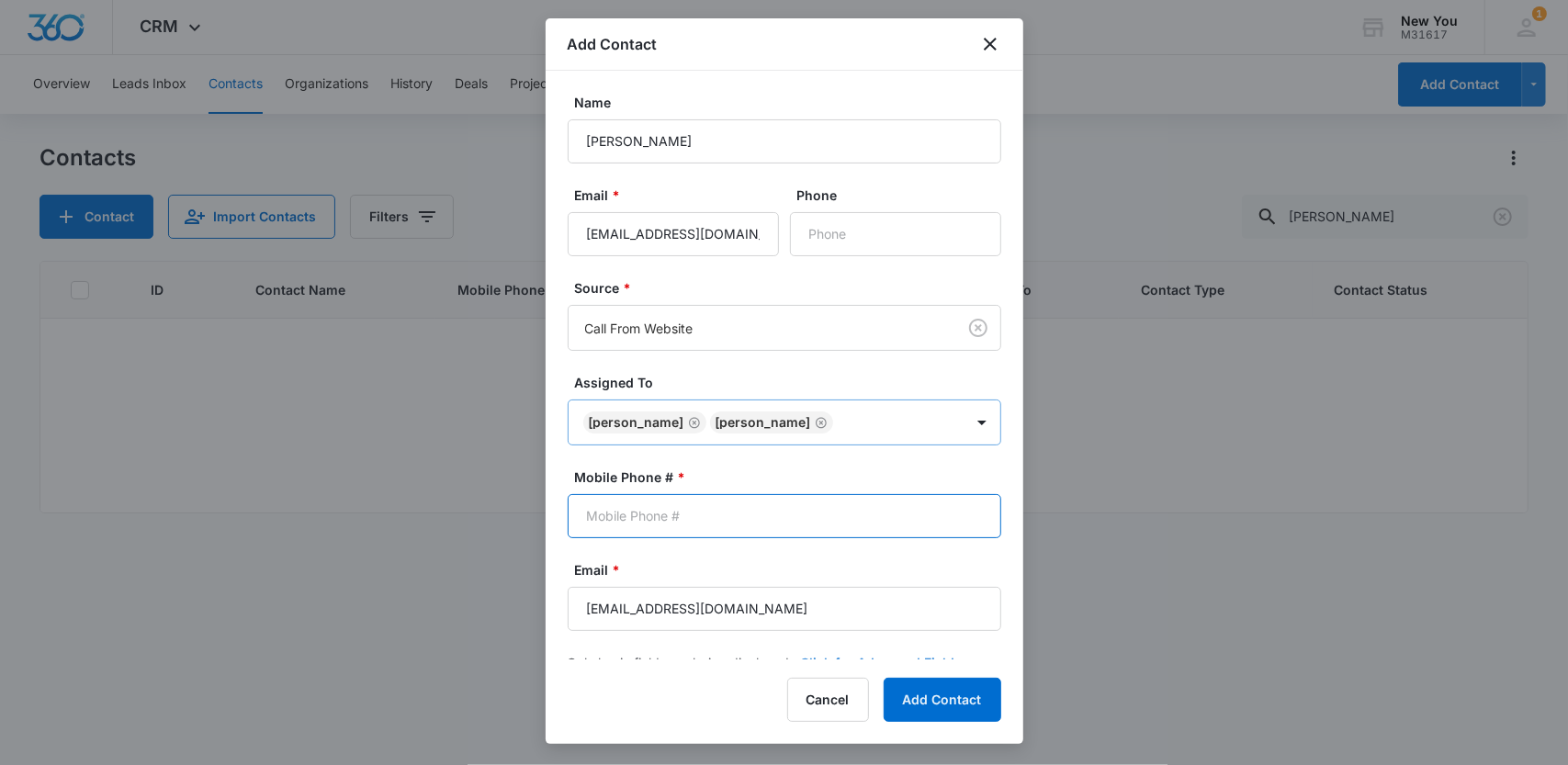
click at [614, 505] on input "Mobile Phone # *" at bounding box center [785, 515] width 433 height 44
click at [681, 141] on input "Sheena" at bounding box center [785, 141] width 433 height 44
type input "Sheena Shneidmiller"
click at [671, 517] on input "Mobile Phone # *" at bounding box center [785, 515] width 433 height 44
paste input "(541) 993-2102"
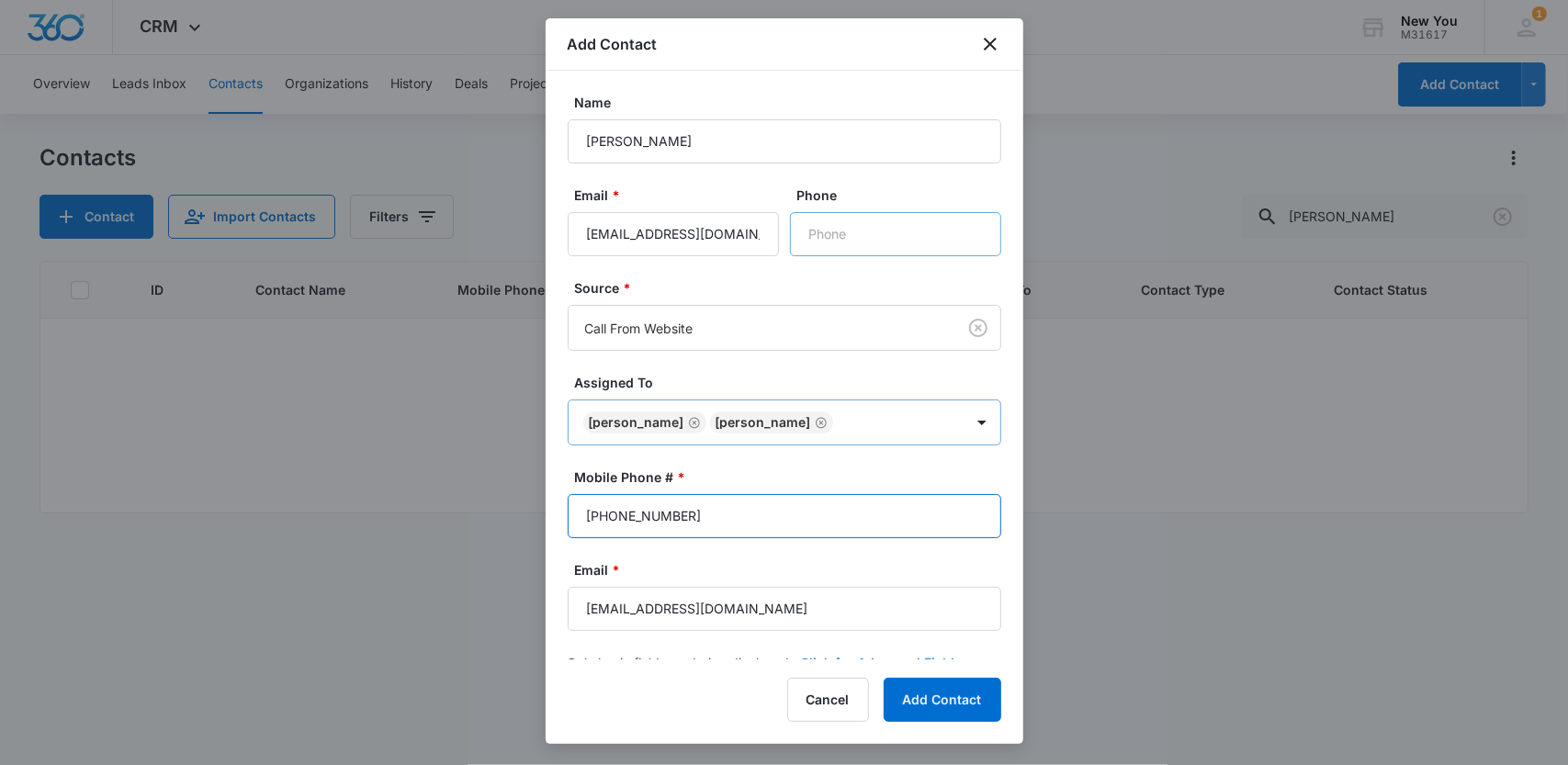
type input "(541) 993-2102"
paste input "(541) 993-2102"
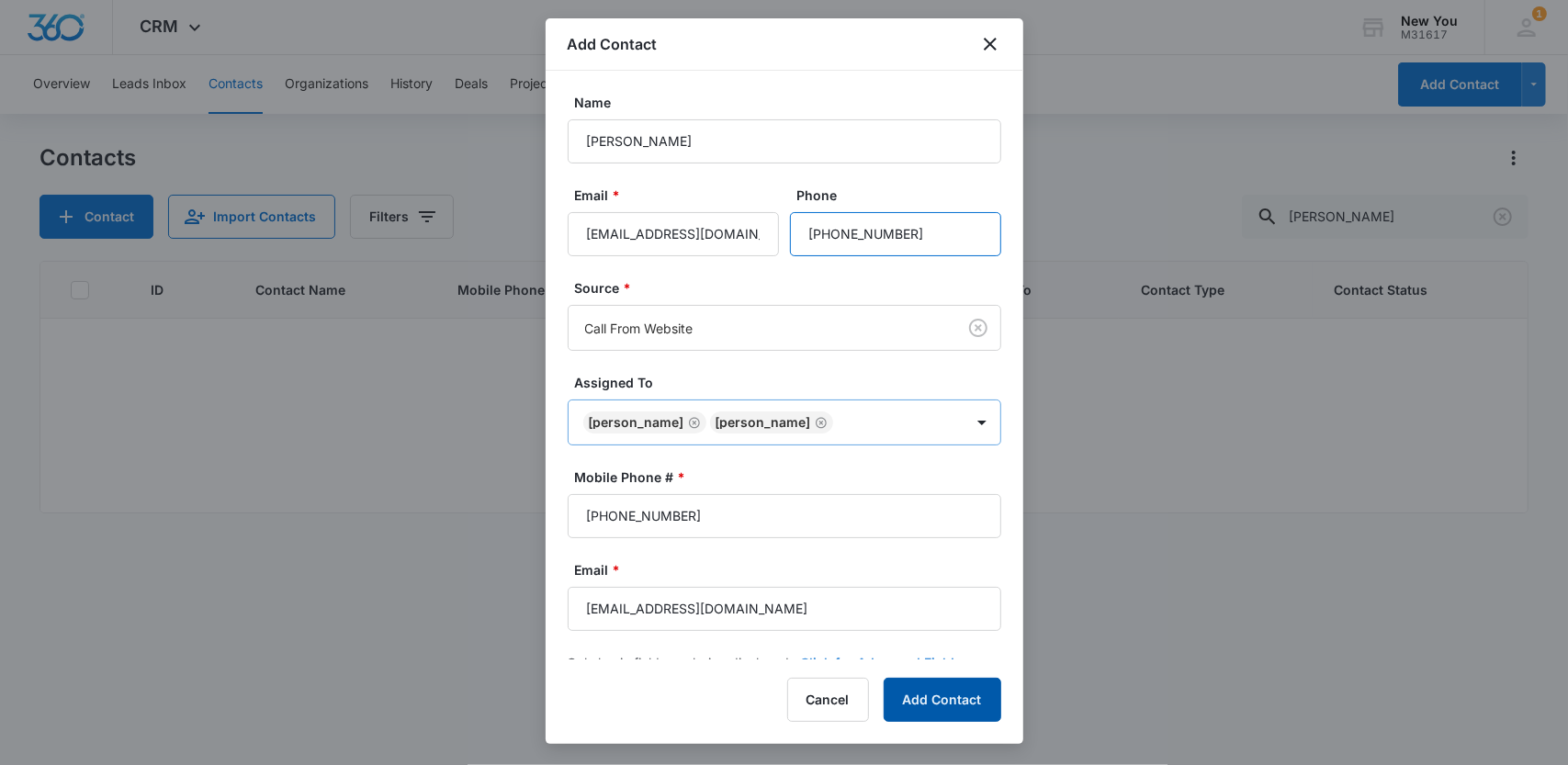
type input "(541) 993-2102"
click at [941, 703] on button "Add Contact" at bounding box center [942, 699] width 117 height 44
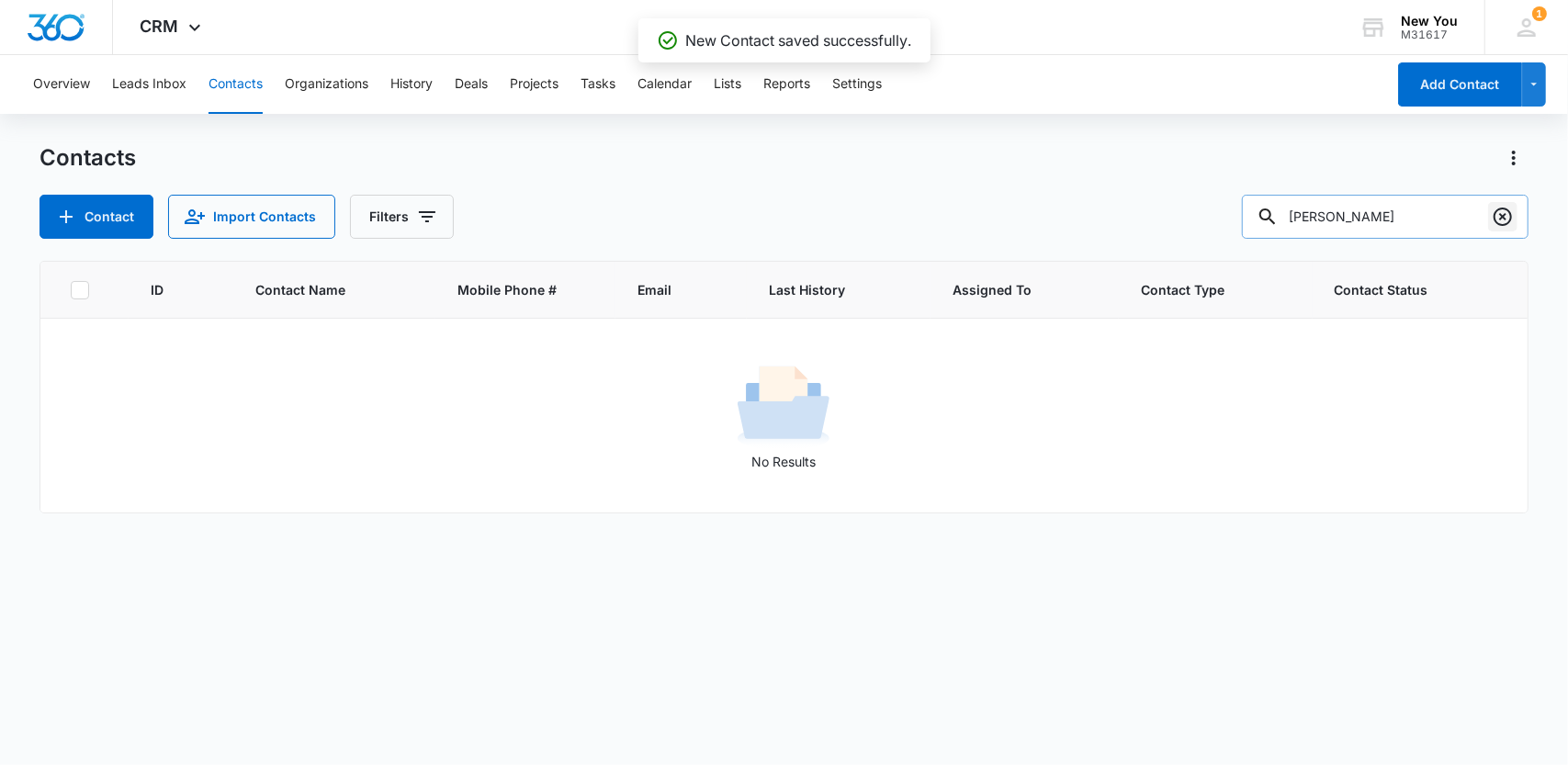
click at [1504, 218] on icon "Clear" at bounding box center [1503, 217] width 19 height 19
